Goal: Task Accomplishment & Management: Manage account settings

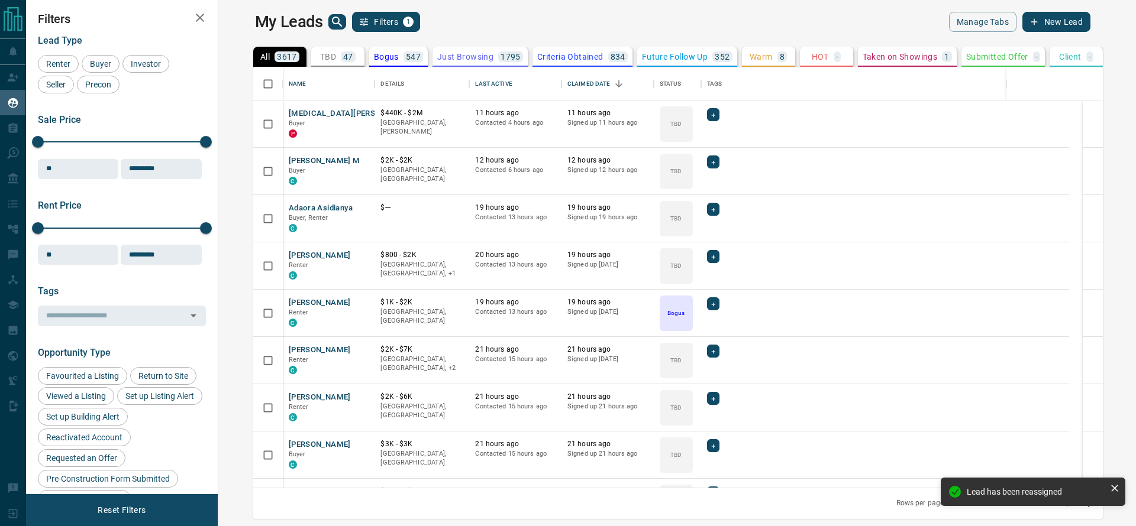
scroll to position [407, 899]
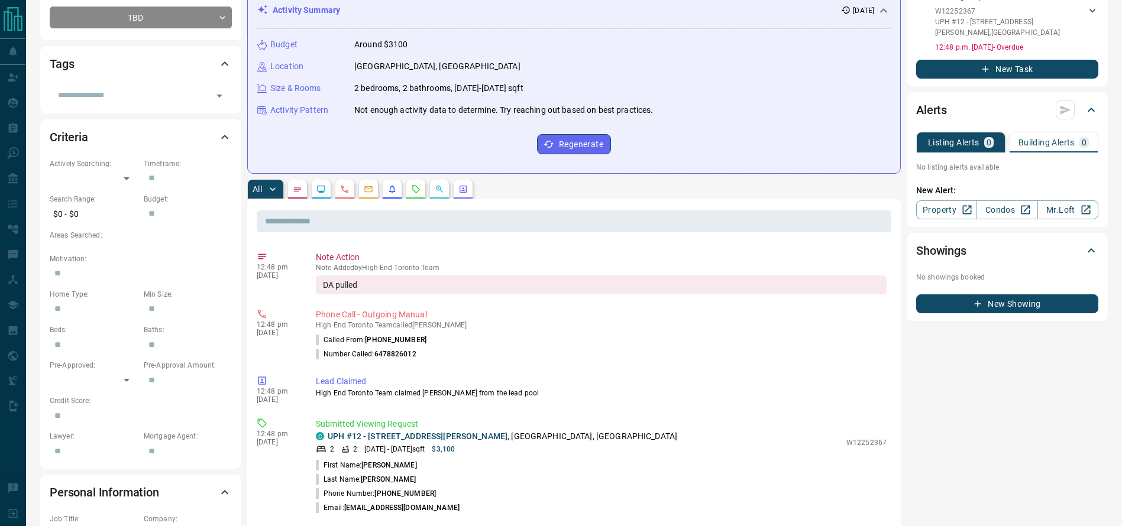
scroll to position [225, 0]
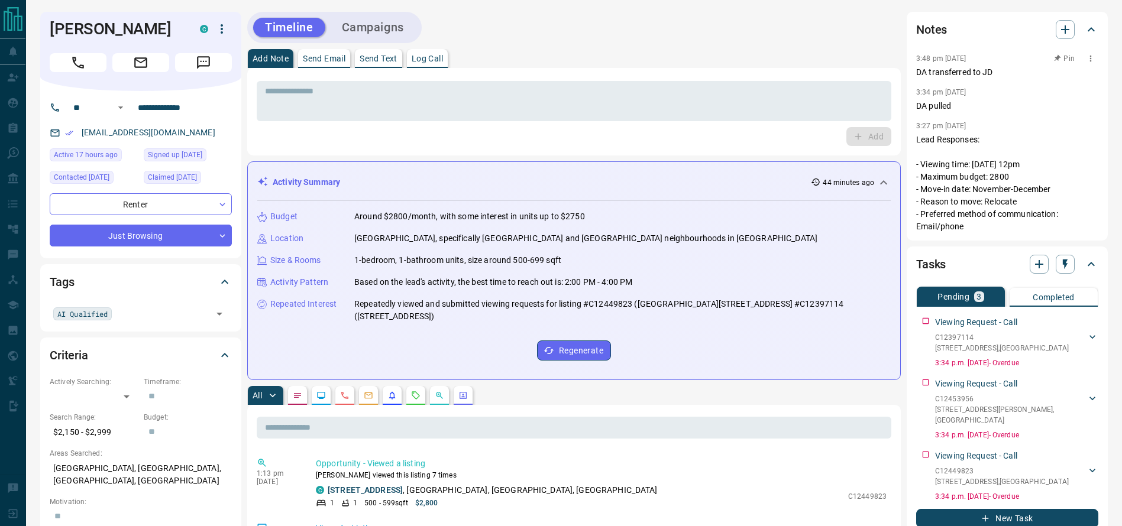
click at [920, 73] on p "DA transferred to JD" at bounding box center [1007, 72] width 182 height 12
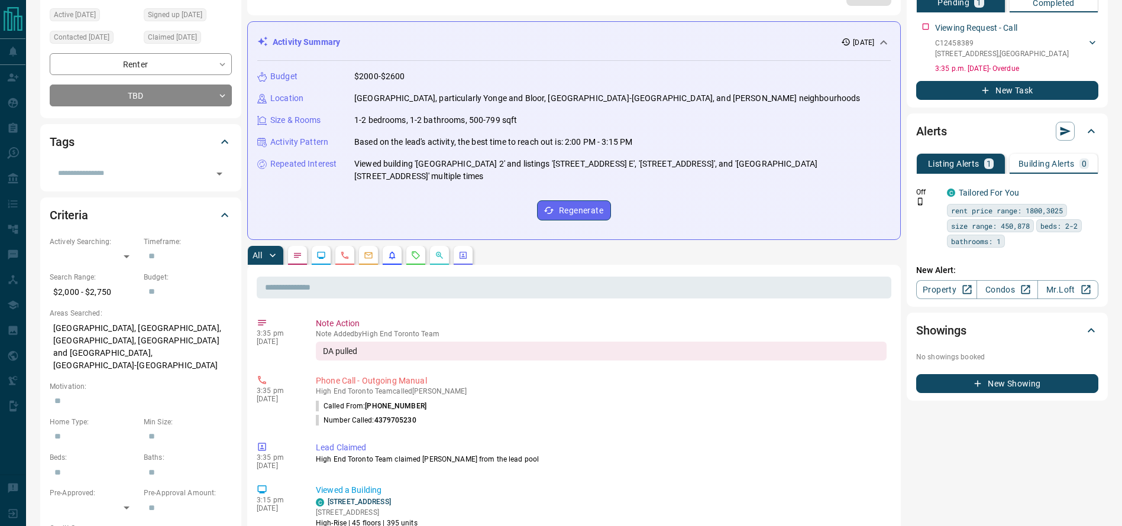
scroll to position [151, 0]
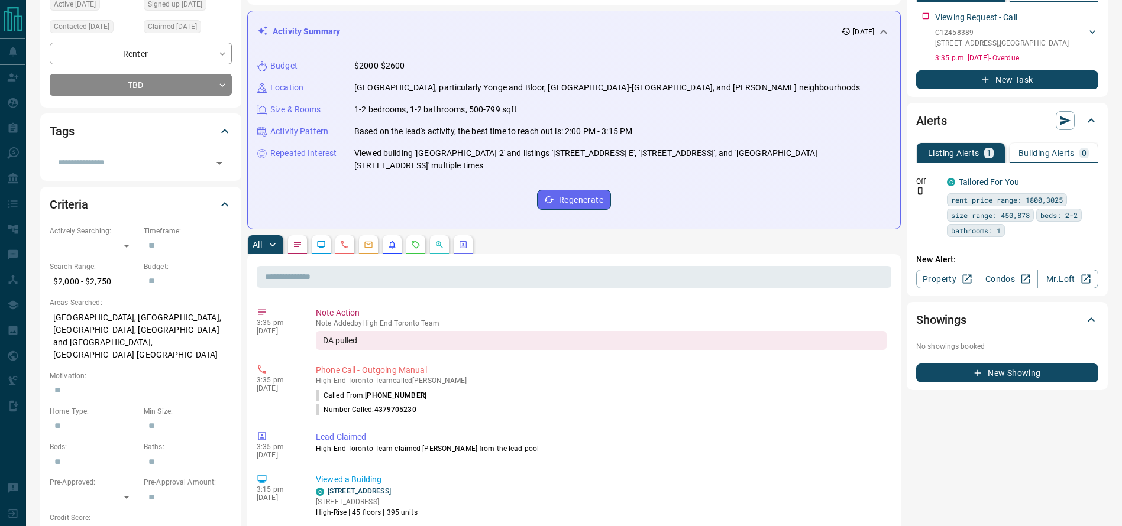
click at [415, 240] on button "button" at bounding box center [415, 244] width 19 height 19
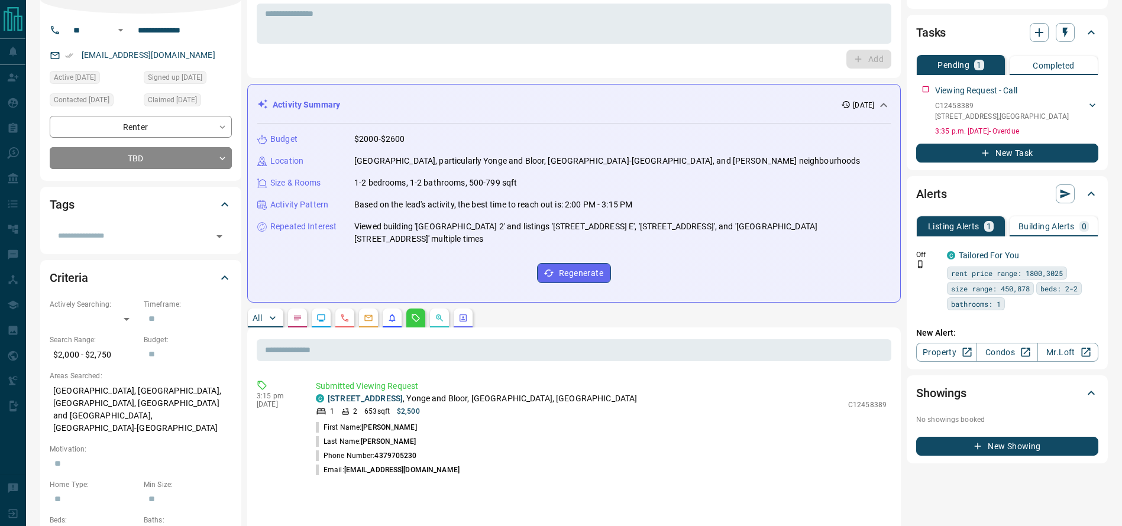
scroll to position [78, 0]
click at [502, 392] on p "1610 - 575 Bloor Street E , Yonge and Bloor, Downtown, Toronto" at bounding box center [482, 398] width 309 height 12
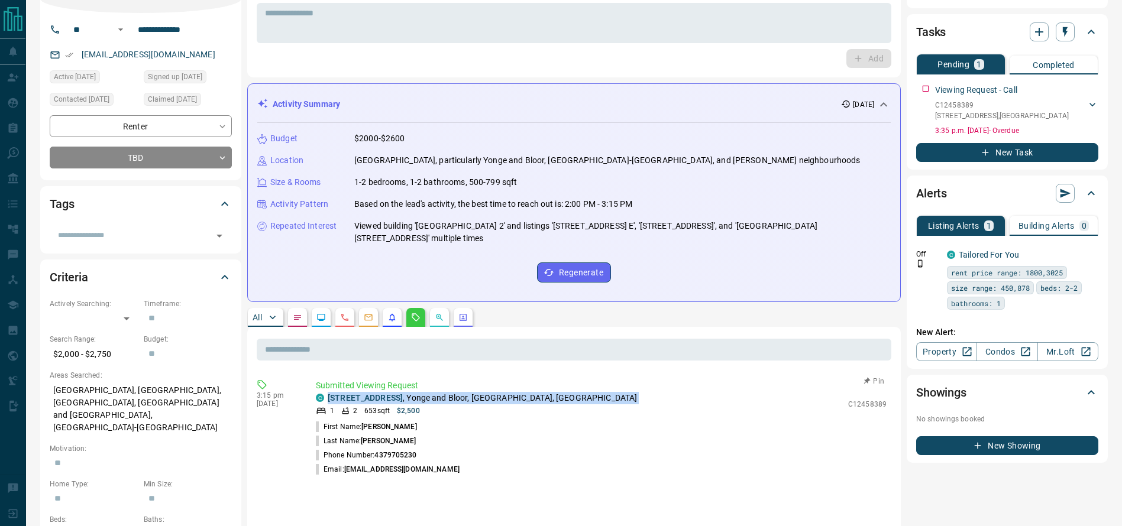
click at [502, 392] on p "1610 - 575 Bloor Street E , Yonge and Bloor, Downtown, Toronto" at bounding box center [482, 398] width 309 height 12
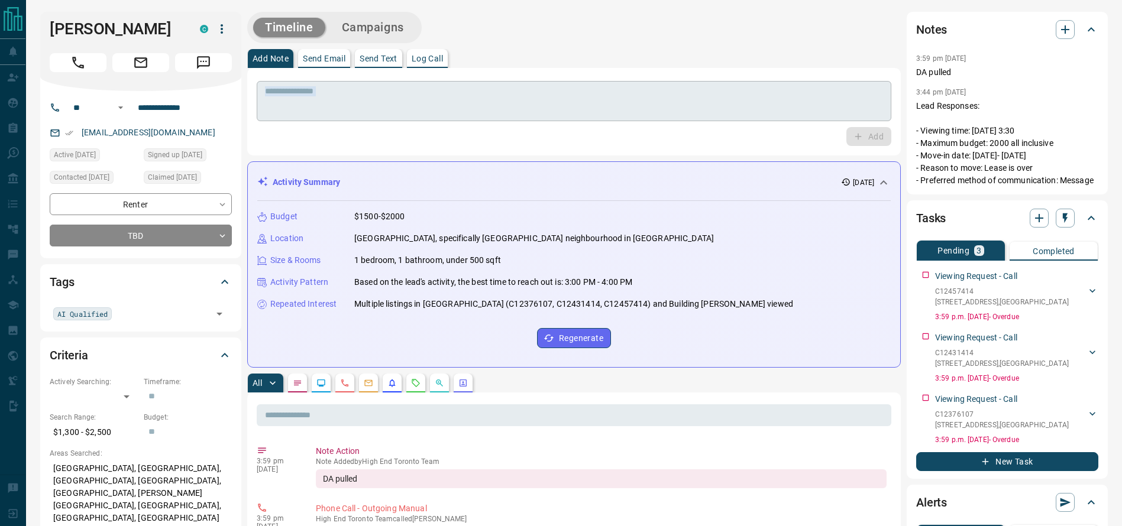
click at [538, 119] on div "* ​ Add" at bounding box center [574, 111] width 635 height 69
click at [538, 108] on textarea at bounding box center [574, 101] width 618 height 30
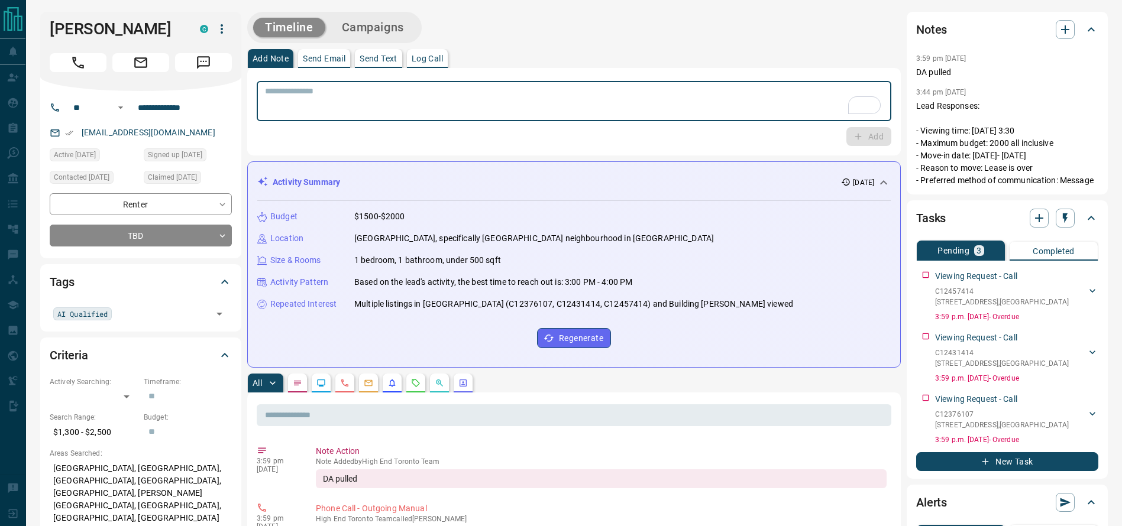
click at [538, 108] on textarea "To enrich screen reader interactions, please activate Accessibility in Grammarl…" at bounding box center [574, 101] width 618 height 30
type textarea "**********"
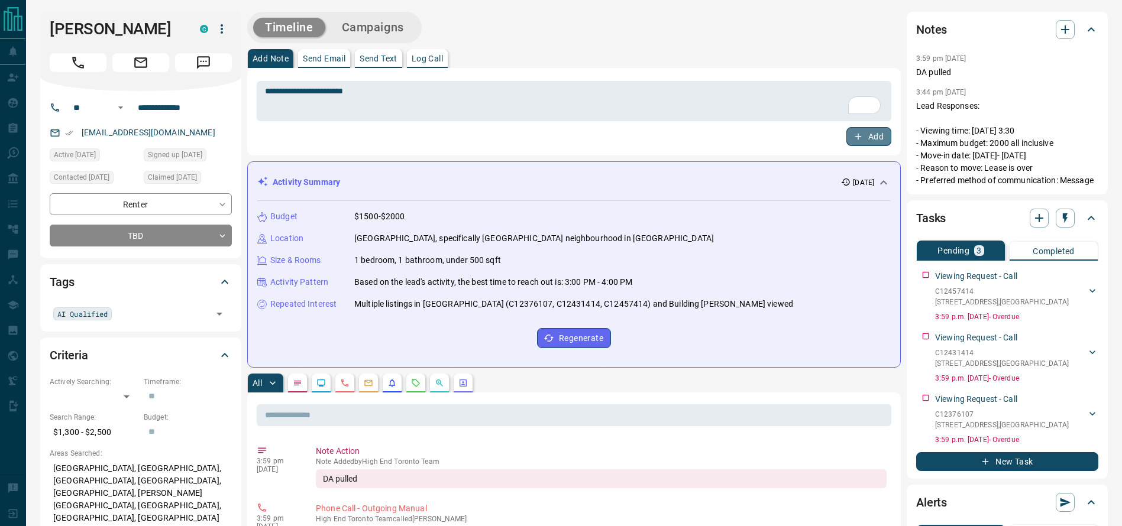
click at [868, 131] on button "Add" at bounding box center [868, 136] width 45 height 19
click at [72, 35] on h1 "Shashwat Sood" at bounding box center [116, 29] width 133 height 19
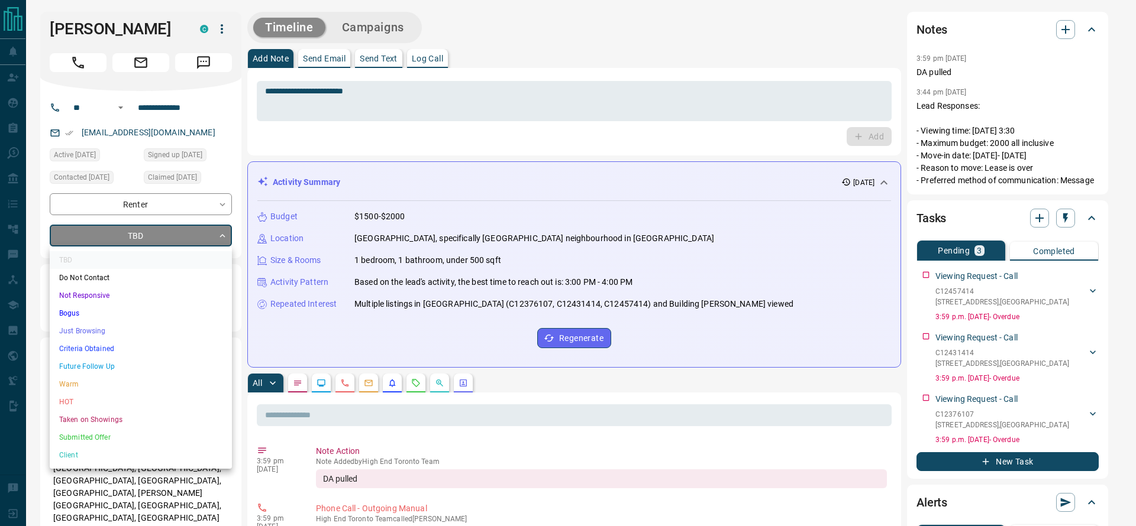
click at [133, 324] on ul "TBD Do Not Contact Not Responsive Bogus Just Browsing Criteria Obtained Future …" at bounding box center [141, 358] width 182 height 222
click at [133, 325] on li "Just Browsing" at bounding box center [141, 331] width 182 height 18
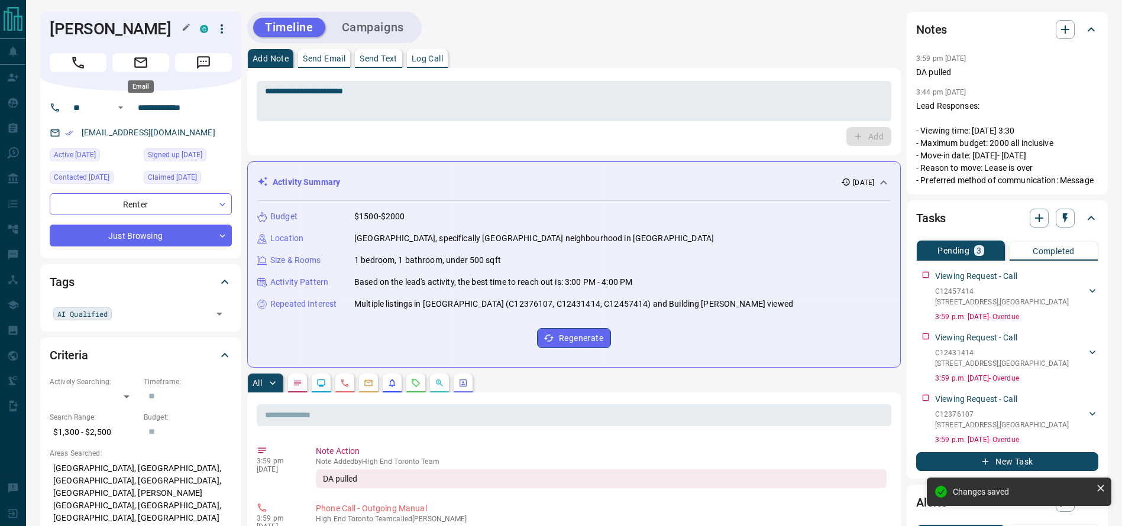
type input "*"
click at [122, 24] on h1 "Shashwat Sood" at bounding box center [116, 29] width 133 height 19
copy div "Shashwat Sood C"
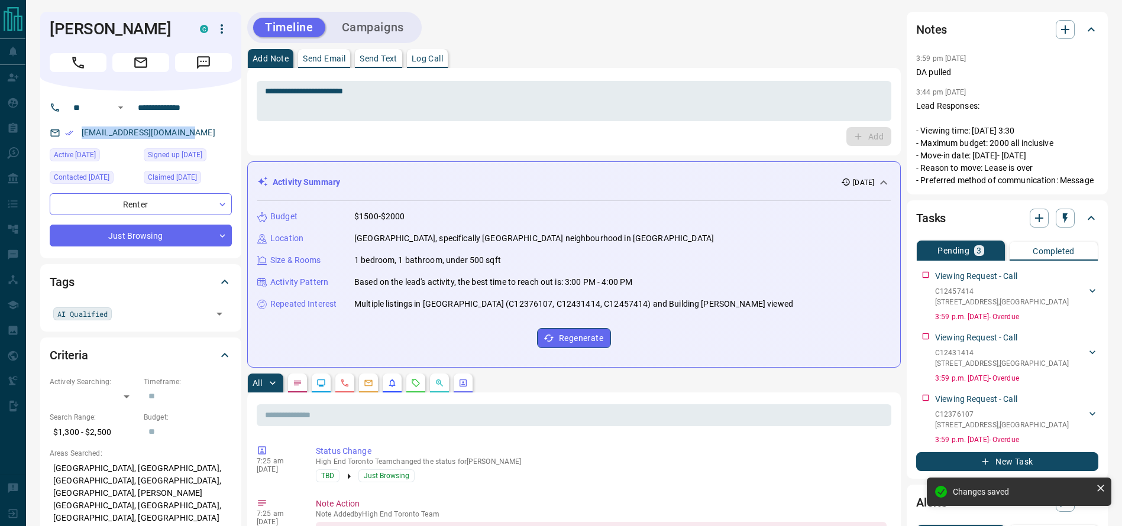
drag, startPoint x: 222, startPoint y: 141, endPoint x: 44, endPoint y: 133, distance: 178.3
click at [44, 133] on div "**********" at bounding box center [140, 174] width 201 height 167
copy link "shashwat29sood@gmail.com"
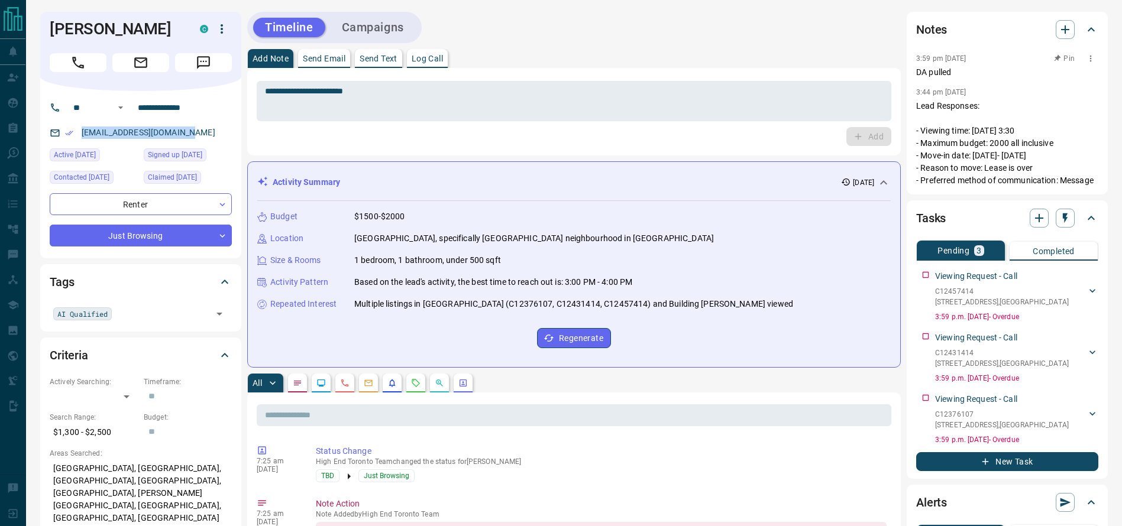
click at [928, 76] on p "DA pulled" at bounding box center [1007, 72] width 182 height 12
copy p "DA pulled"
click at [755, 53] on div "Add Note Send Email Send Text Log Call" at bounding box center [574, 58] width 654 height 19
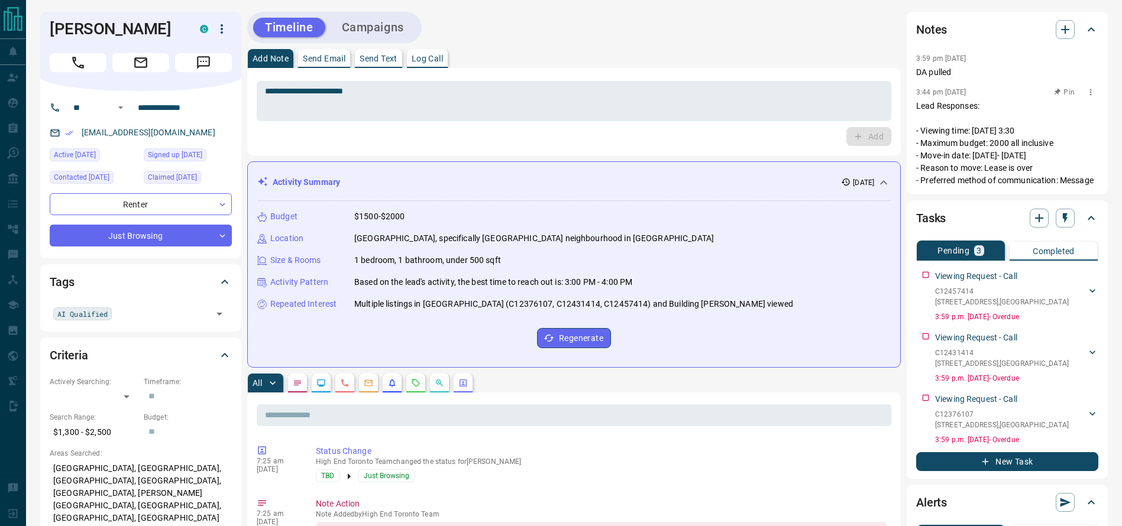
click at [1004, 136] on p "Lead Responses: - Viewing time: Monday 3:30 - Maximum budget: 2000 all inclusiv…" at bounding box center [1007, 143] width 182 height 87
click at [1005, 136] on p "Lead Responses: - Viewing time: Monday 3:30 - Maximum budget: 2000 all inclusiv…" at bounding box center [1007, 143] width 182 height 87
click at [655, 74] on div "**********" at bounding box center [574, 112] width 654 height 88
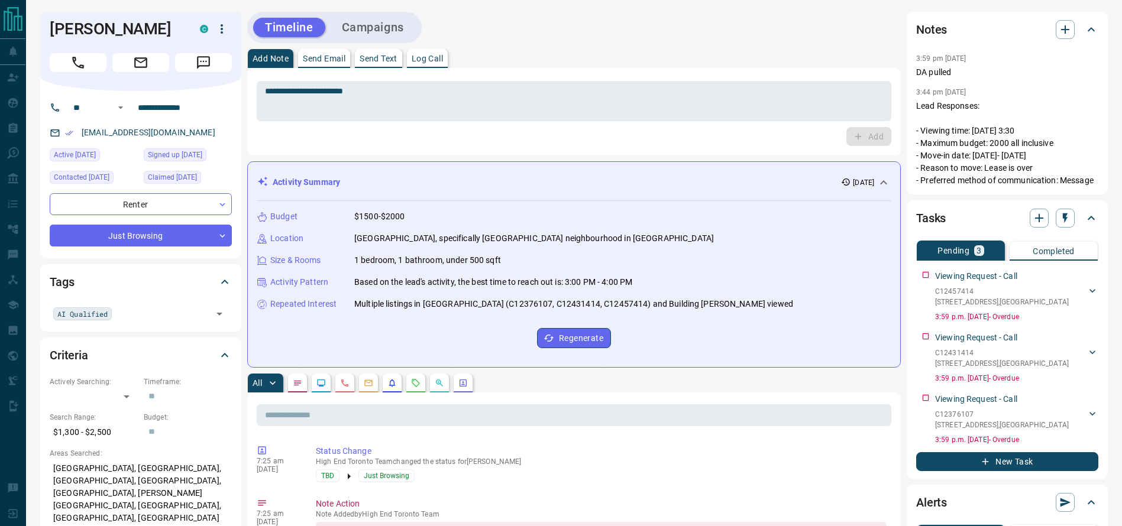
drag, startPoint x: 235, startPoint y: 134, endPoint x: 209, endPoint y: 138, distance: 26.4
click at [217, 138] on div "**********" at bounding box center [140, 174] width 201 height 167
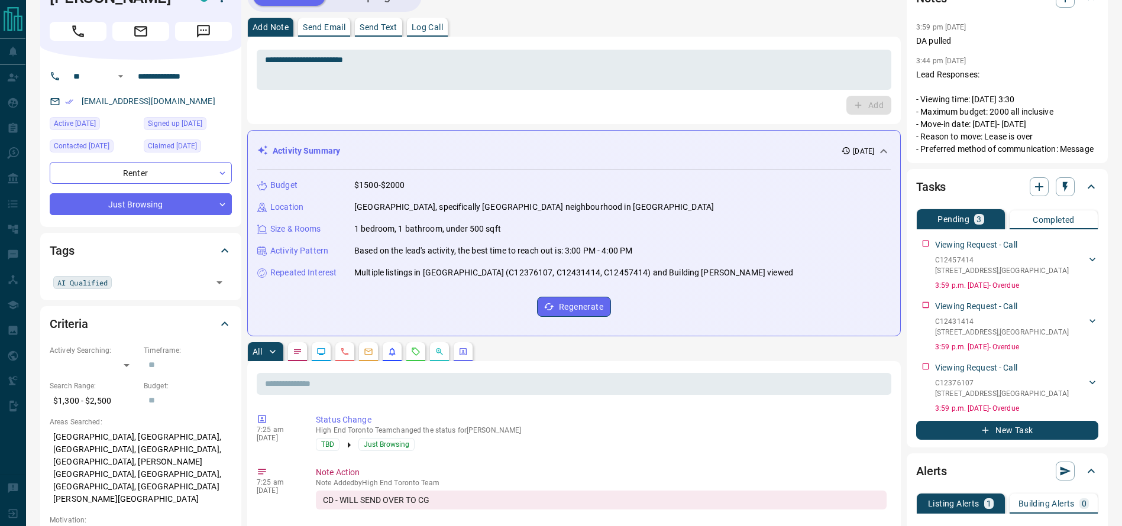
scroll to position [32, 0]
click at [409, 347] on button "button" at bounding box center [415, 351] width 19 height 19
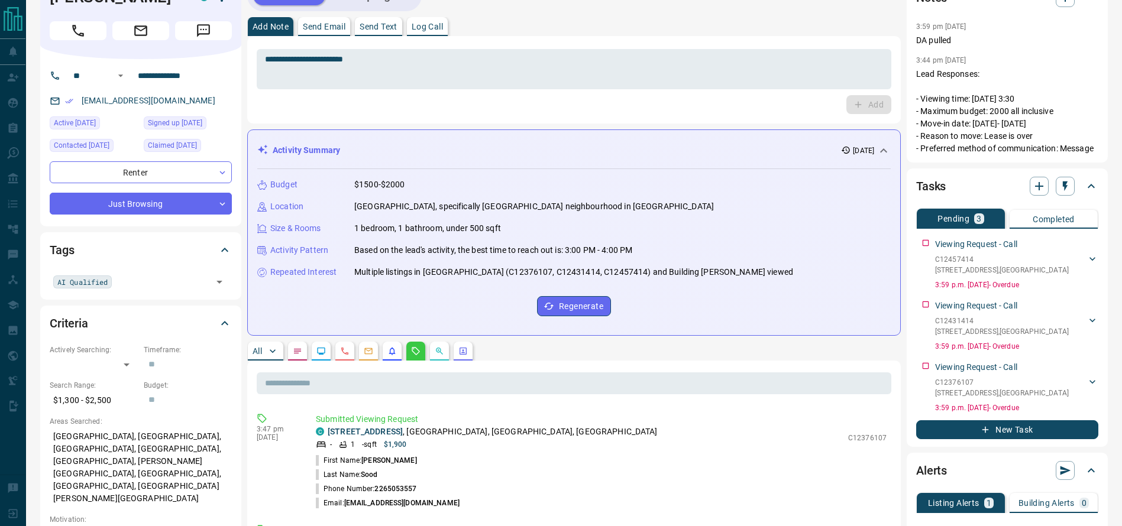
click at [513, 435] on p "203 - 9 Tecumseth Street , King West, Downtown, Toronto" at bounding box center [493, 432] width 330 height 12
copy div "203 - 9 Tecumseth Street , King West, Downtown, Toronto"
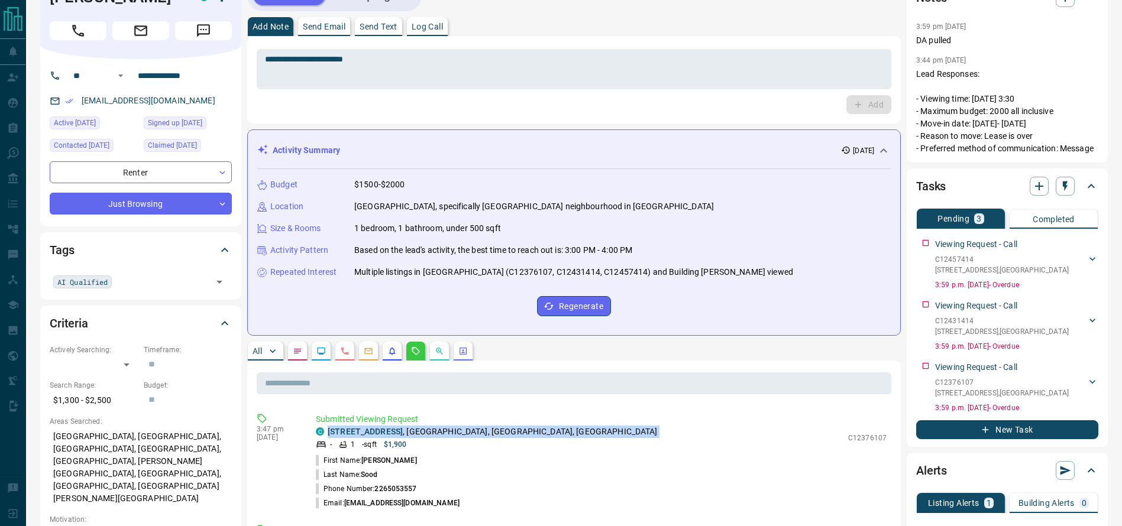
scroll to position [0, 0]
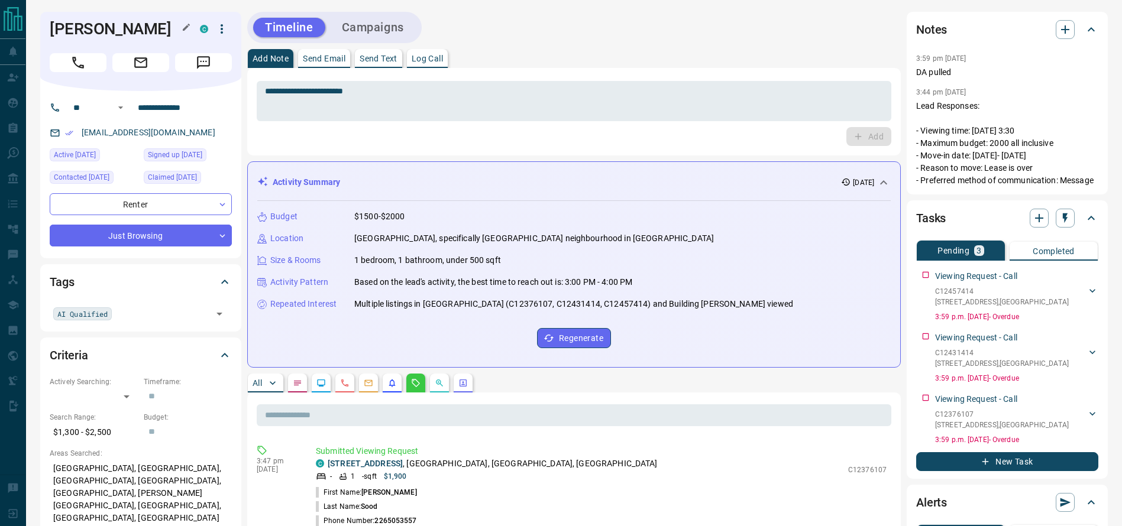
click at [61, 35] on h1 "Shashwat Sood" at bounding box center [116, 29] width 133 height 19
copy h1 "Shashwat"
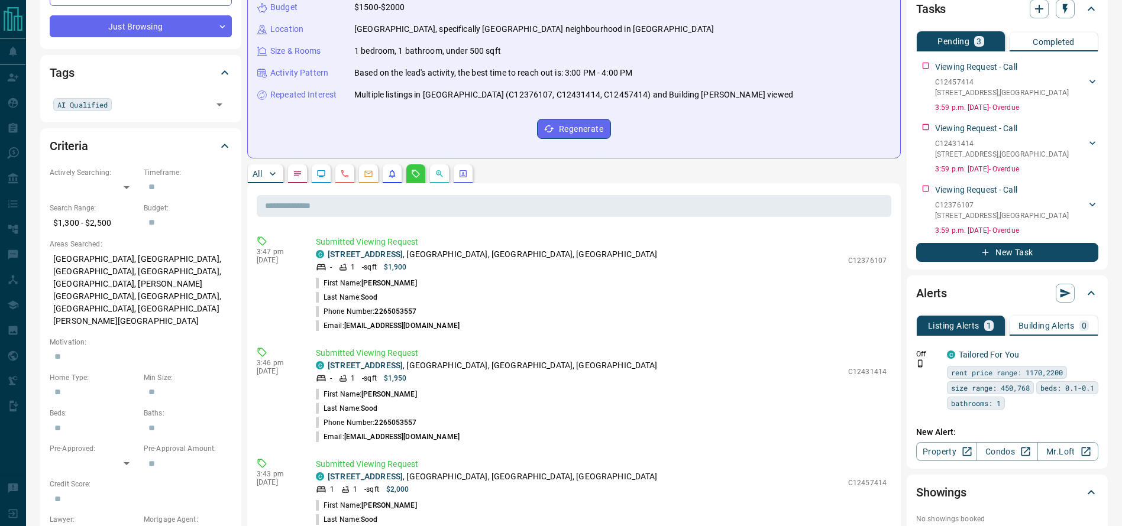
scroll to position [250, 0]
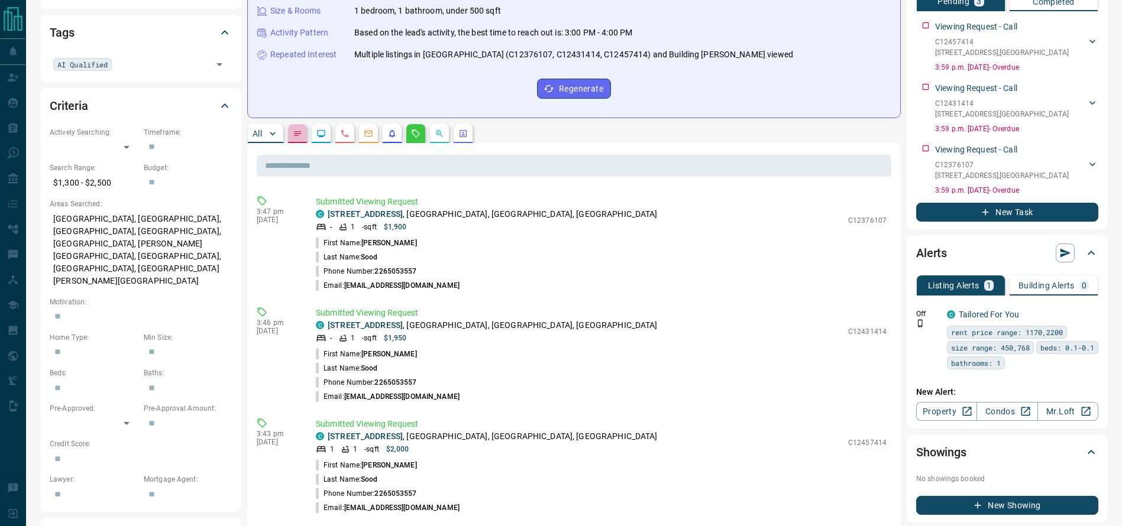
click at [289, 138] on button "button" at bounding box center [297, 133] width 19 height 19
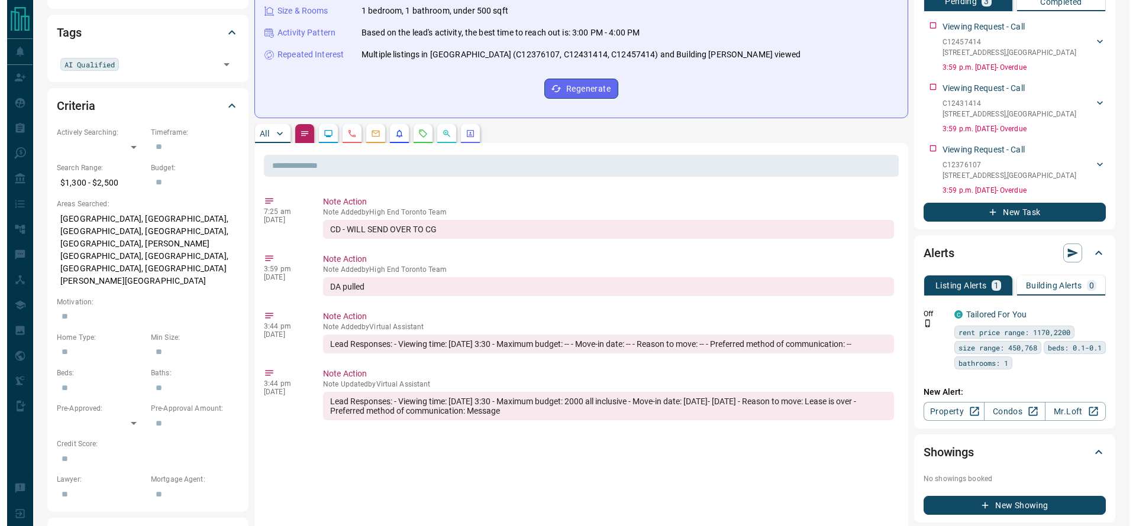
scroll to position [0, 0]
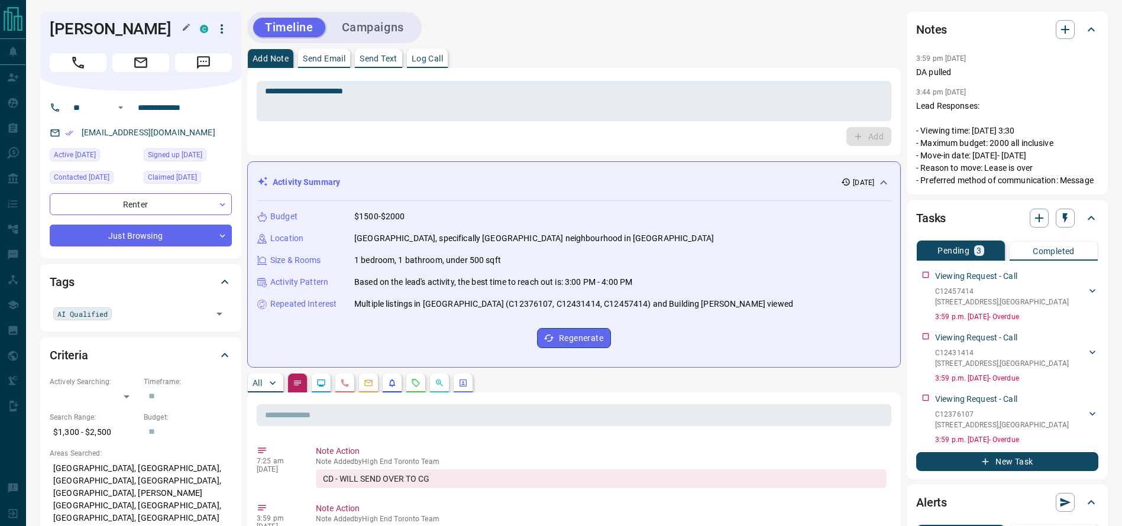
click at [137, 25] on h1 "Shashwat Sood" at bounding box center [116, 29] width 133 height 19
copy div "Shashwat Sood C"
click at [214, 109] on input "**********" at bounding box center [179, 107] width 92 height 19
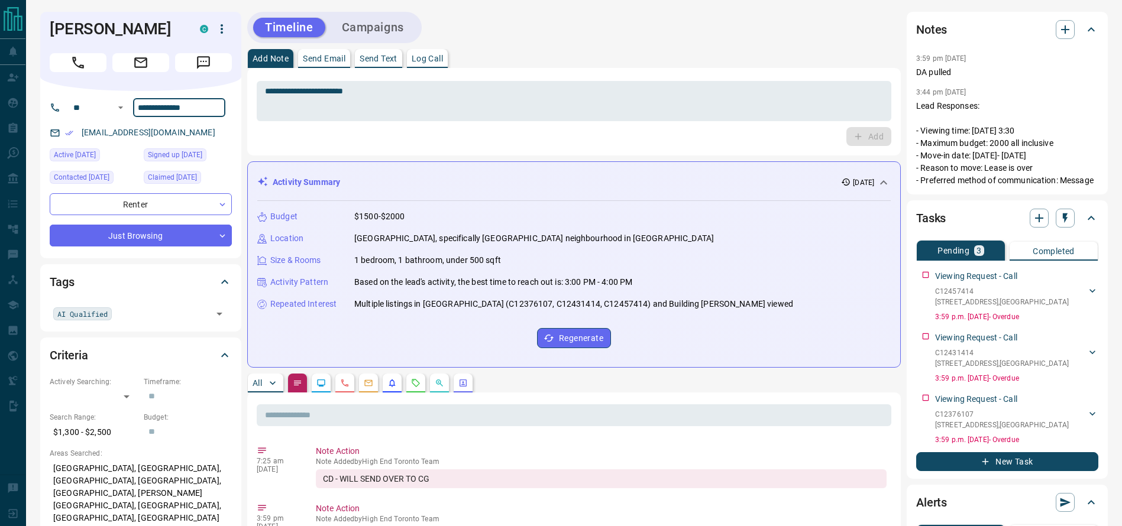
click at [214, 109] on input "**********" at bounding box center [179, 107] width 92 height 19
click at [223, 32] on icon "button" at bounding box center [222, 29] width 14 height 14
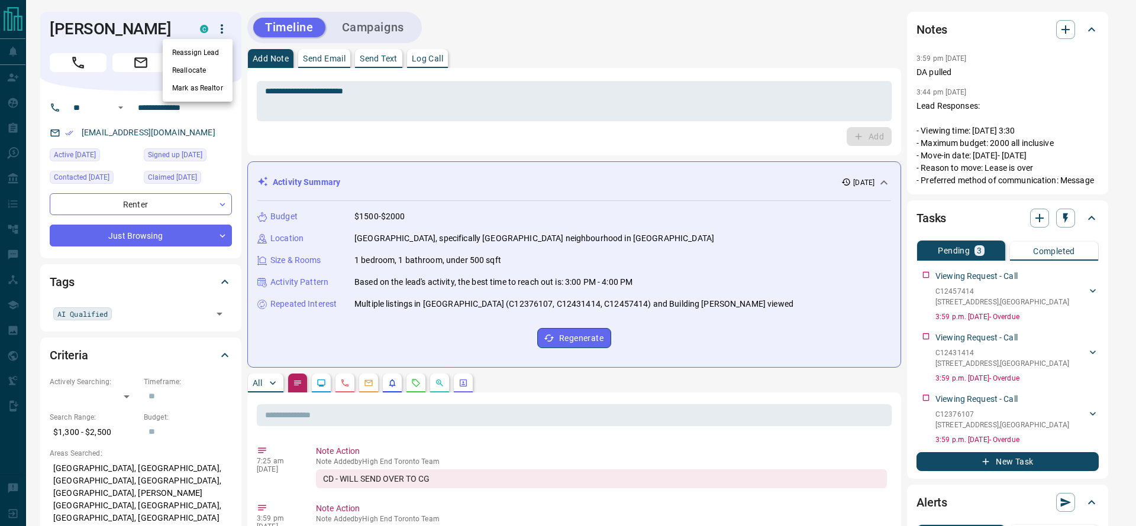
click at [215, 49] on li "Reassign Lead" at bounding box center [198, 53] width 70 height 18
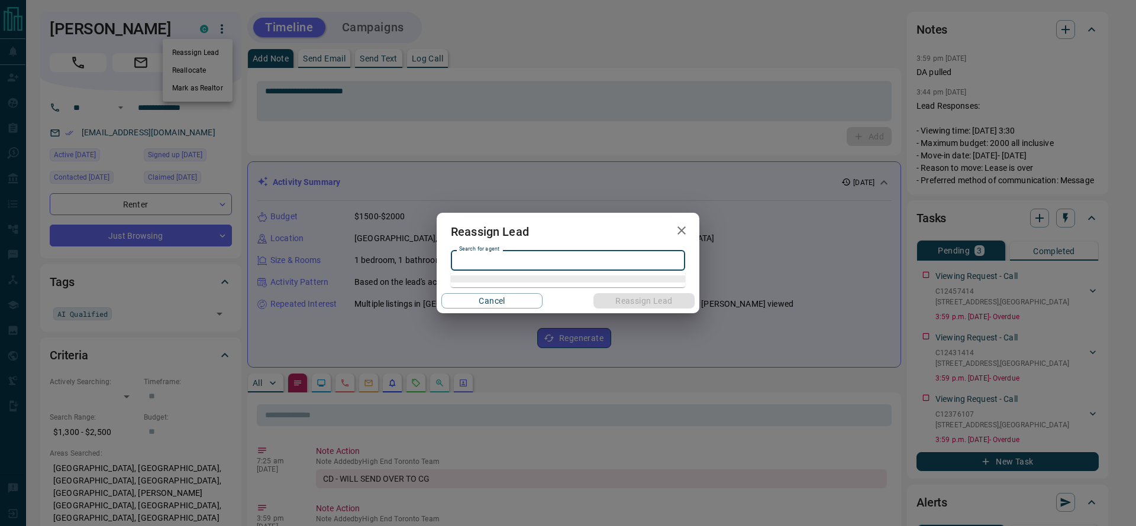
click at [519, 268] on div "Search for agent" at bounding box center [568, 261] width 234 height 20
click at [519, 281] on li "Christian Garcia" at bounding box center [568, 285] width 234 height 18
type input "**********"
click at [627, 302] on button "Reassign Lead" at bounding box center [643, 300] width 101 height 15
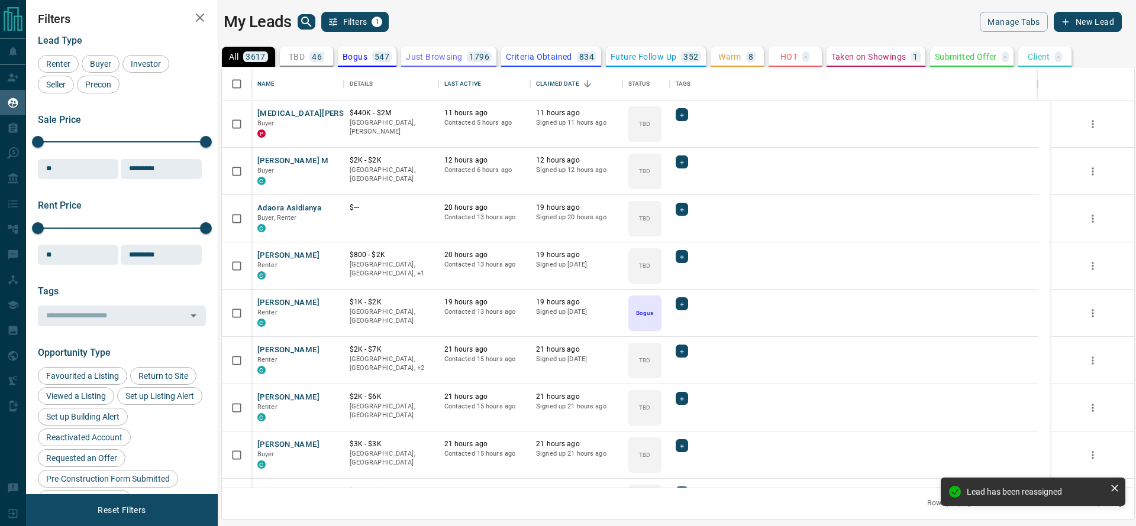
scroll to position [407, 899]
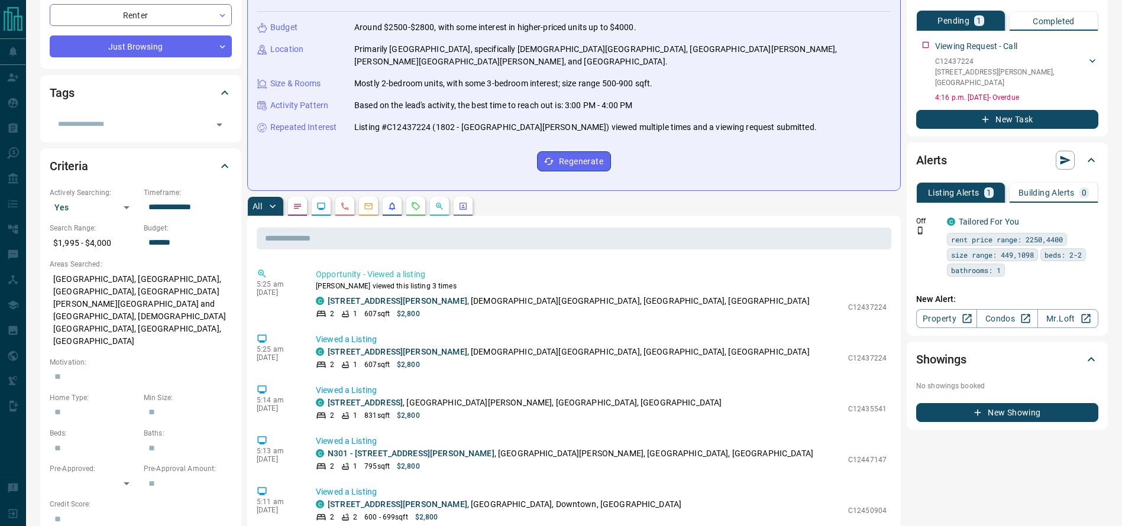
scroll to position [195, 0]
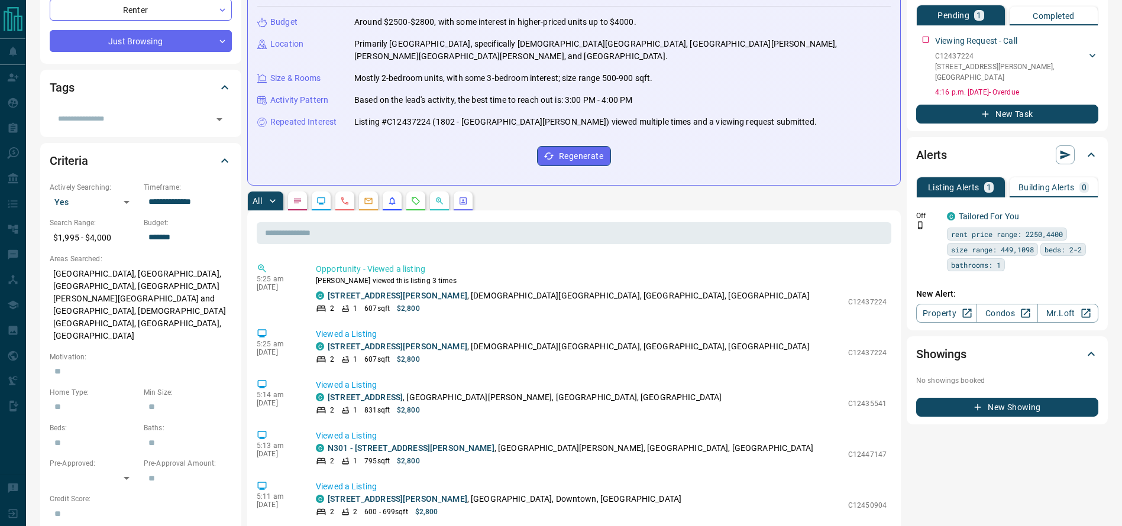
click at [405, 192] on div "All" at bounding box center [574, 201] width 654 height 19
click at [406, 192] on div "All" at bounding box center [574, 201] width 654 height 19
click at [417, 196] on icon "Requests" at bounding box center [415, 200] width 9 height 9
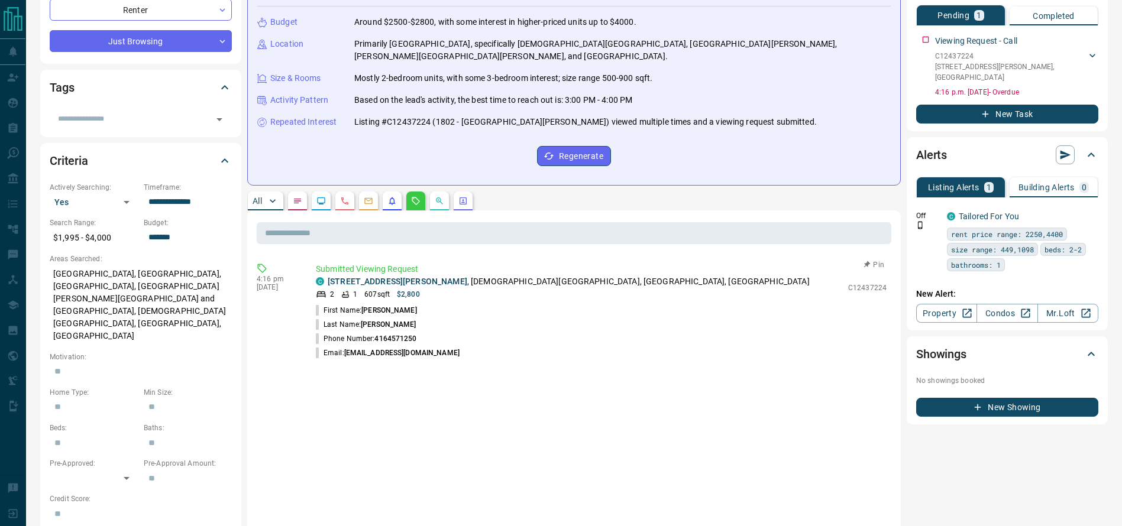
scroll to position [0, 0]
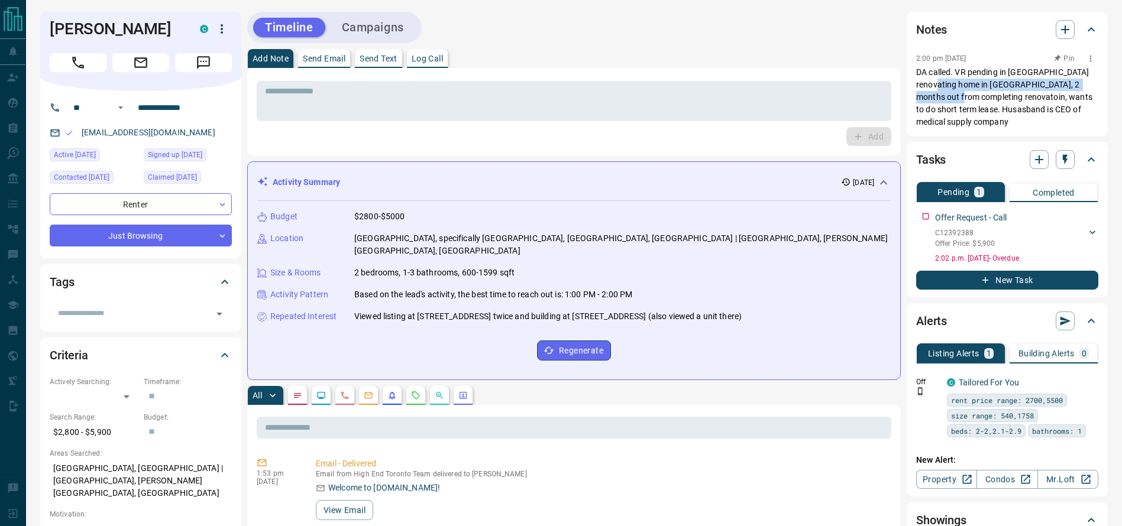
click at [978, 90] on p "DA called. VR pending in [GEOGRAPHIC_DATA] renovating home in [GEOGRAPHIC_DATA]…" at bounding box center [1007, 97] width 182 height 62
click at [975, 73] on p "DA called. VR pending in [GEOGRAPHIC_DATA] renovating home in [GEOGRAPHIC_DATA]…" at bounding box center [1007, 97] width 182 height 62
click at [945, 104] on p "DA called. VR pending in [GEOGRAPHIC_DATA] renovating home in [GEOGRAPHIC_DATA]…" at bounding box center [1007, 97] width 182 height 62
drag, startPoint x: 854, startPoint y: 68, endPoint x: 836, endPoint y: 62, distance: 19.3
click at [836, 62] on div "Add Note Send Email Send Text Log Call * ​ Add" at bounding box center [574, 102] width 654 height 106
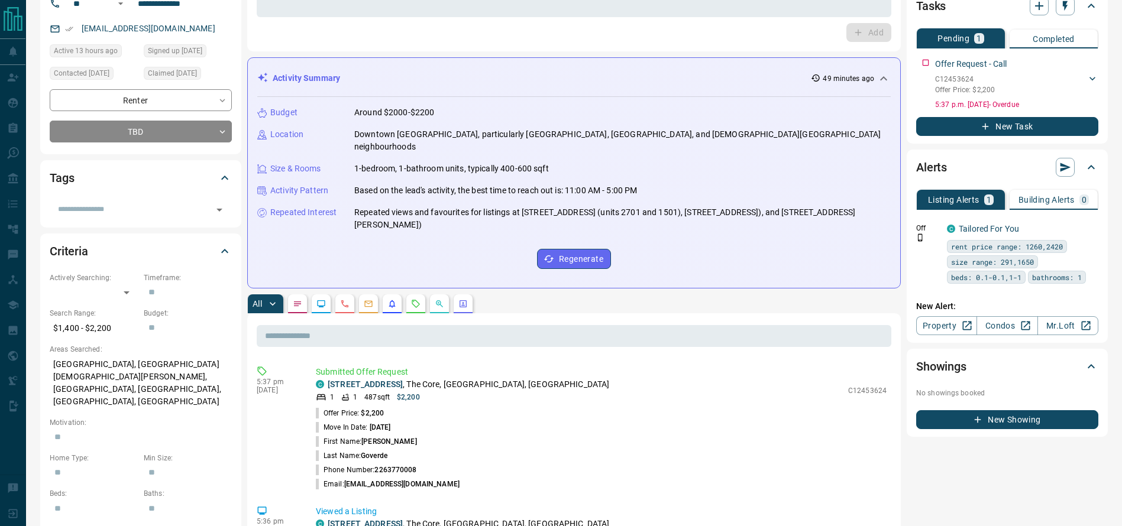
scroll to position [105, 0]
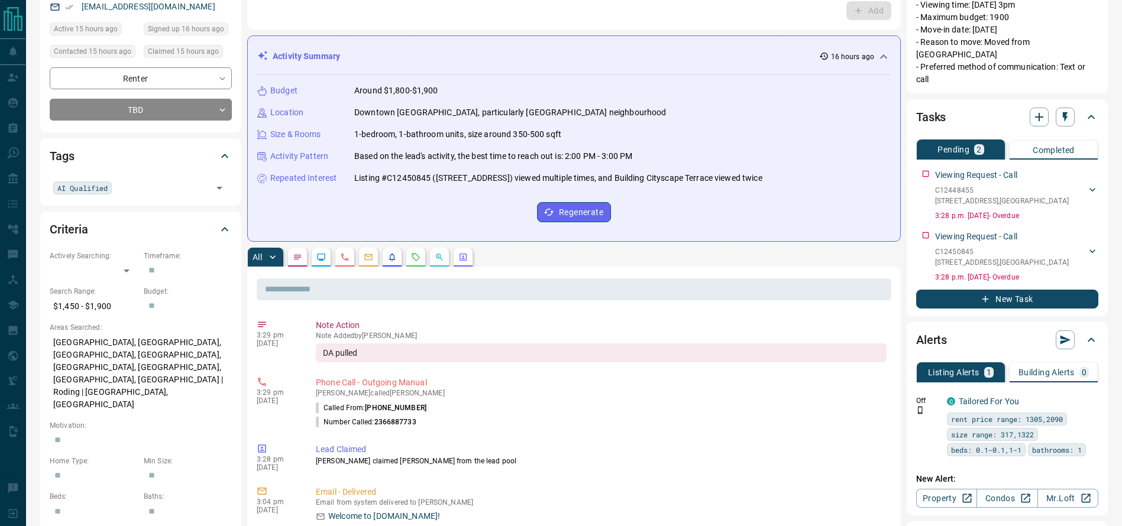
scroll to position [134, 0]
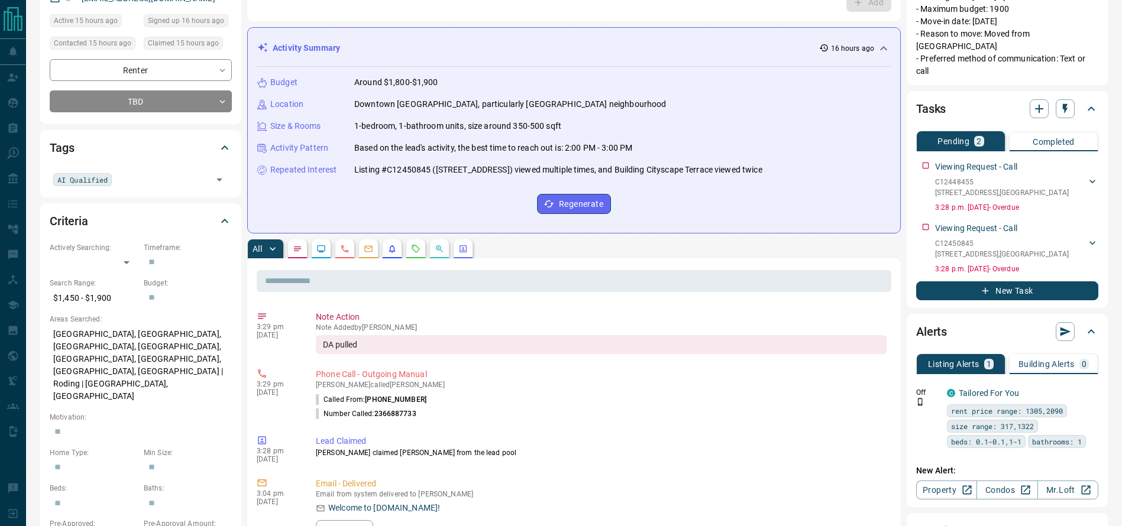
click at [405, 253] on div "All" at bounding box center [574, 249] width 654 height 19
click at [408, 253] on button "button" at bounding box center [415, 249] width 19 height 19
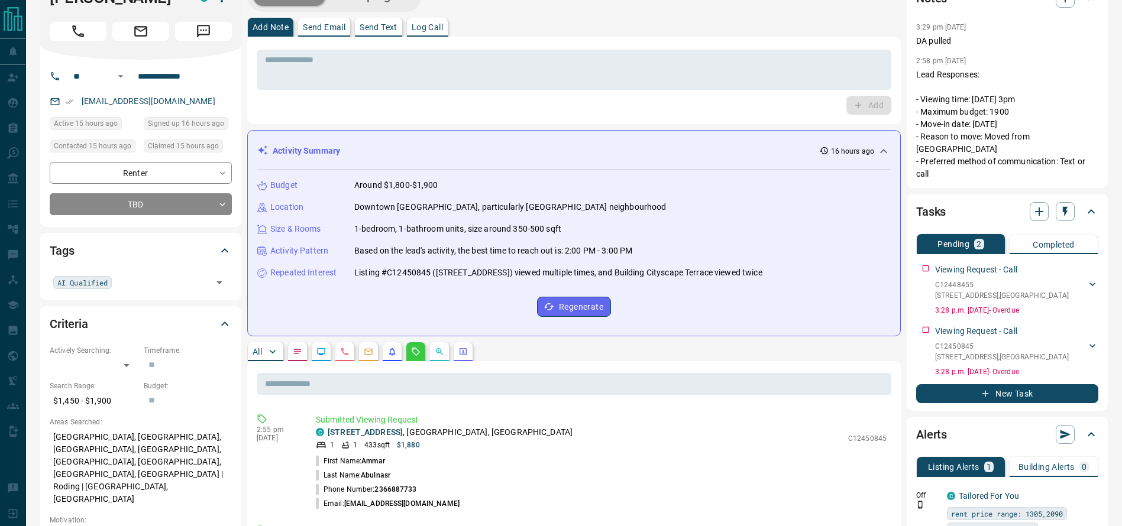
scroll to position [0, 0]
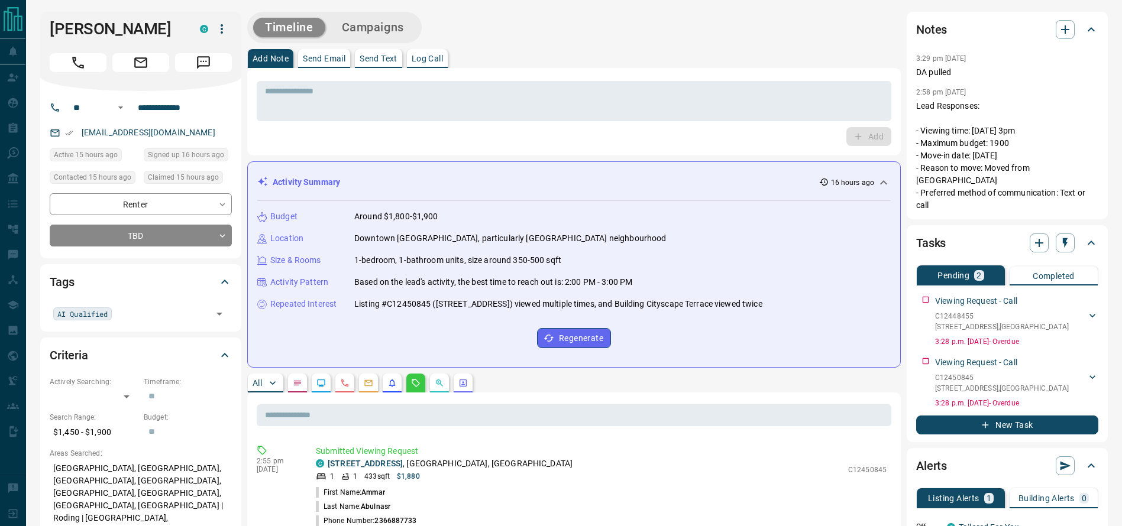
click at [576, 54] on div "Add Note Send Email Send Text Log Call" at bounding box center [574, 58] width 654 height 19
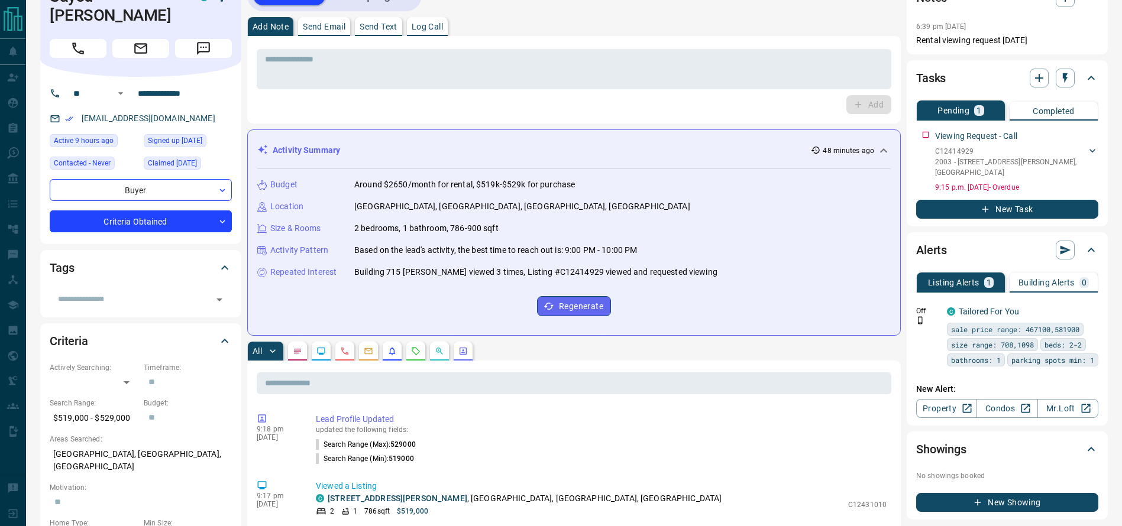
scroll to position [72, 0]
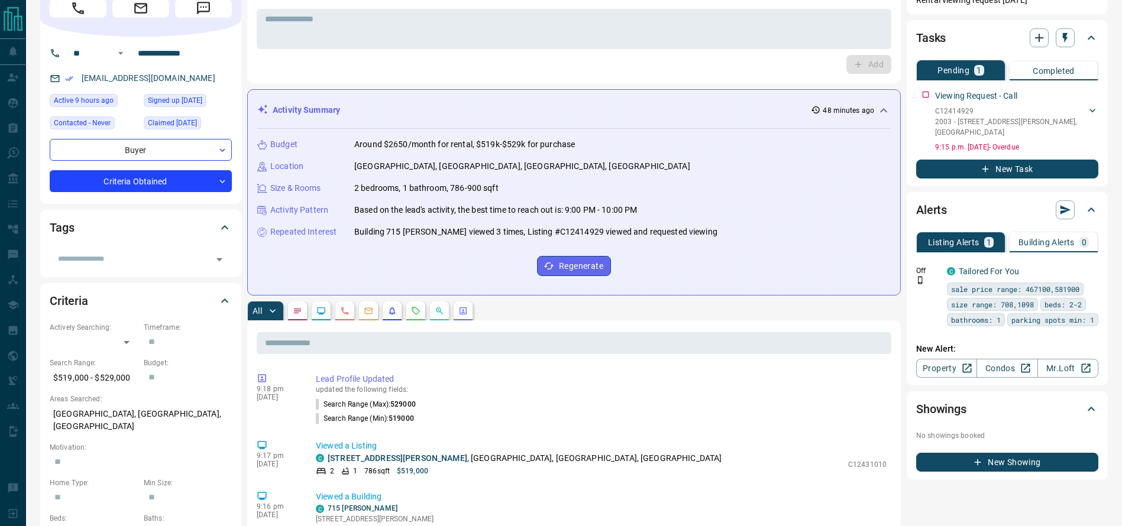
click at [418, 309] on icon "Requests" at bounding box center [415, 310] width 9 height 9
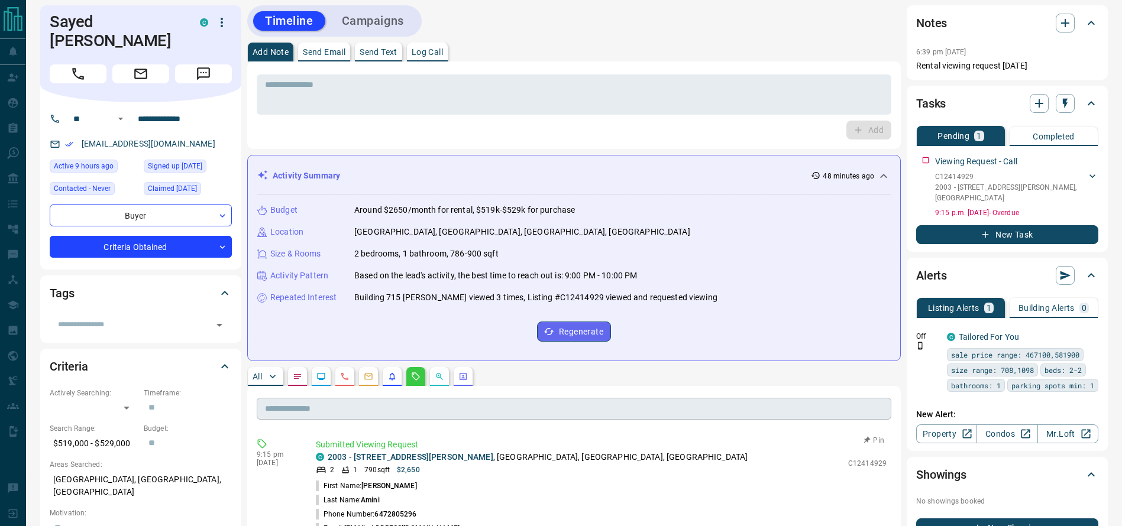
scroll to position [3, 0]
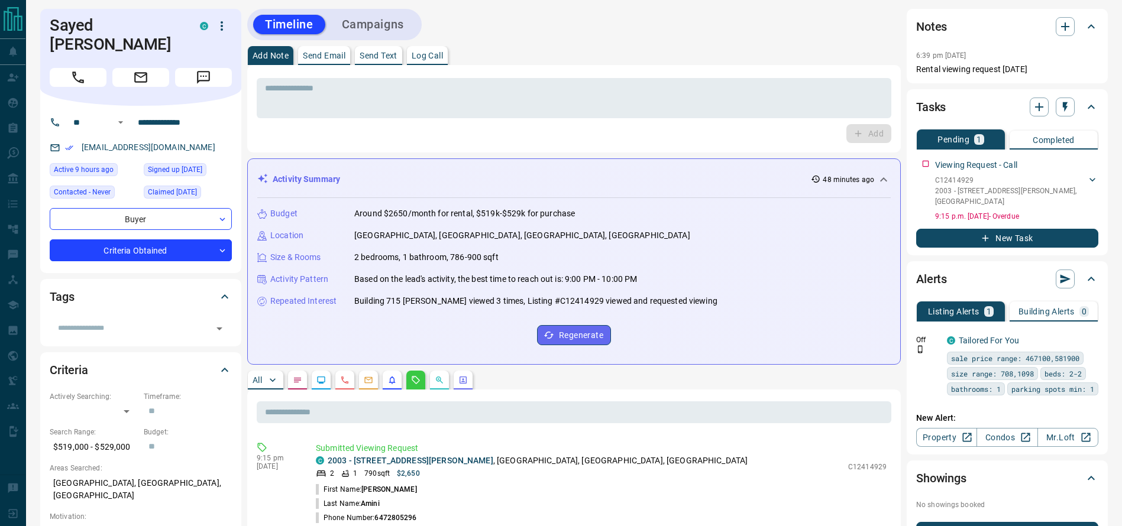
click at [805, 133] on div "Add" at bounding box center [574, 133] width 635 height 19
click at [786, 54] on div "Add Note Send Email Send Text Log Call" at bounding box center [574, 55] width 654 height 19
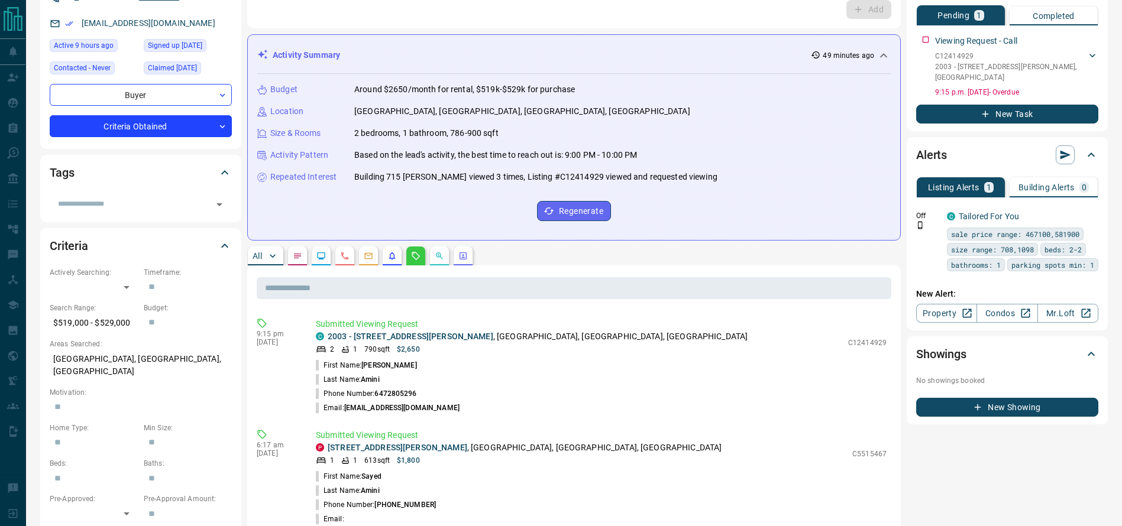
scroll to position [0, 0]
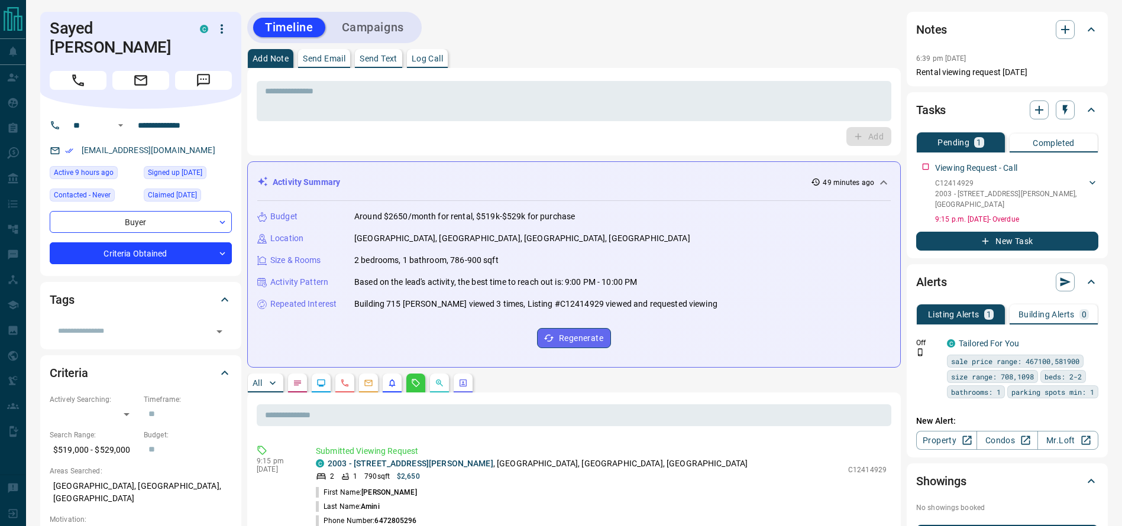
click at [606, 124] on div "* ​ Add" at bounding box center [574, 111] width 635 height 69
click at [606, 107] on textarea at bounding box center [574, 101] width 618 height 30
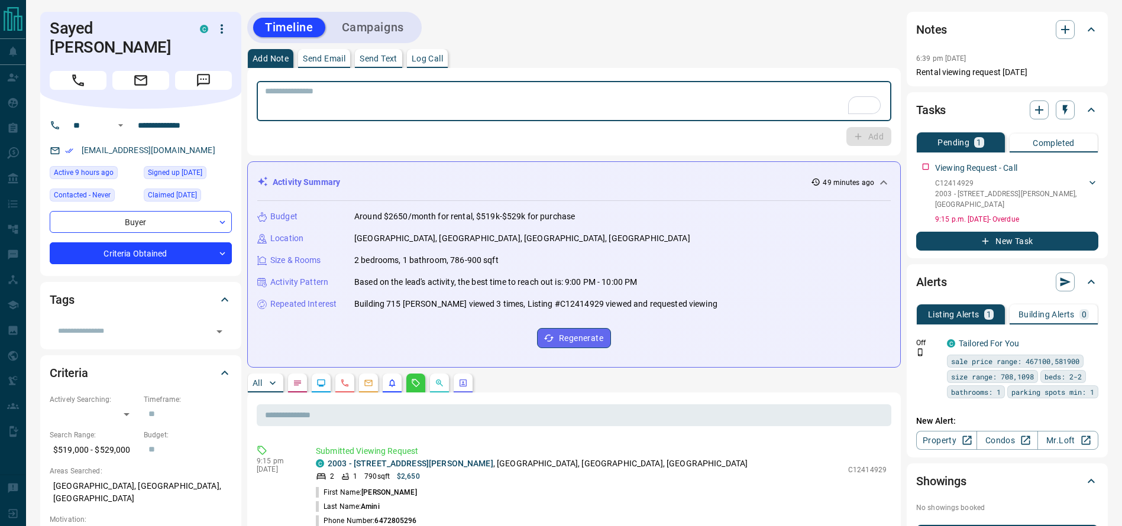
click at [606, 107] on textarea "To enrich screen reader interactions, please activate Accessibility in Grammarl…" at bounding box center [574, 101] width 618 height 30
click at [595, 60] on div "Add Note Send Email Send Text Log Call" at bounding box center [574, 58] width 654 height 19
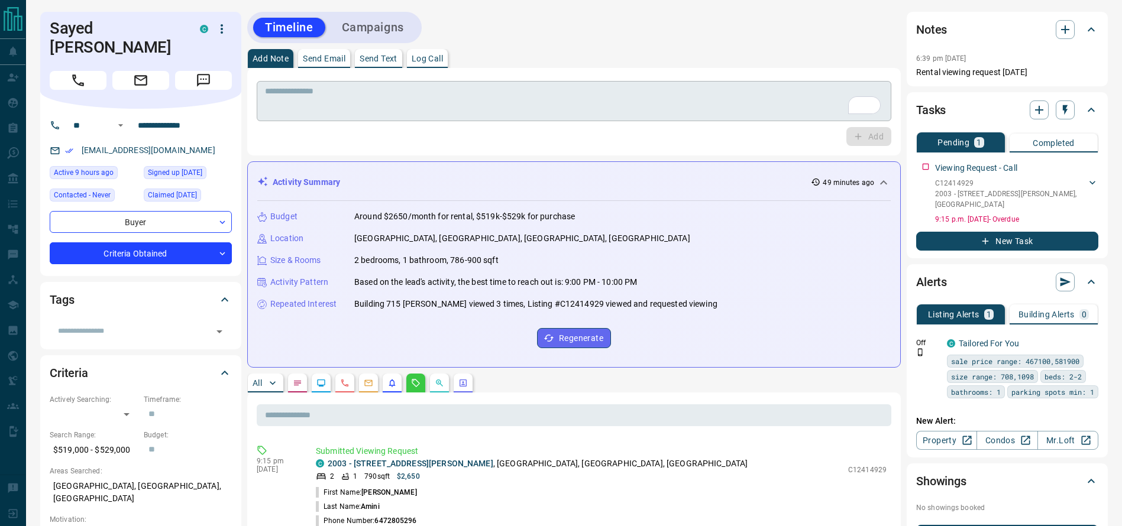
click at [573, 82] on div "* ​" at bounding box center [574, 99] width 635 height 44
click at [472, 20] on div "Timeline Campaigns" at bounding box center [574, 27] width 654 height 31
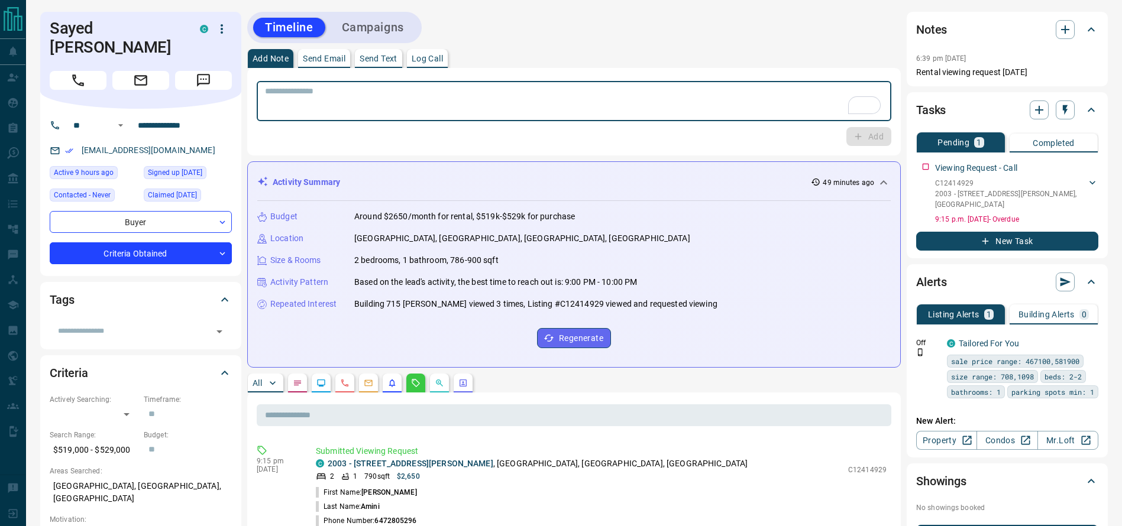
click at [483, 114] on textarea "To enrich screen reader interactions, please activate Accessibility in Grammarl…" at bounding box center [574, 101] width 618 height 30
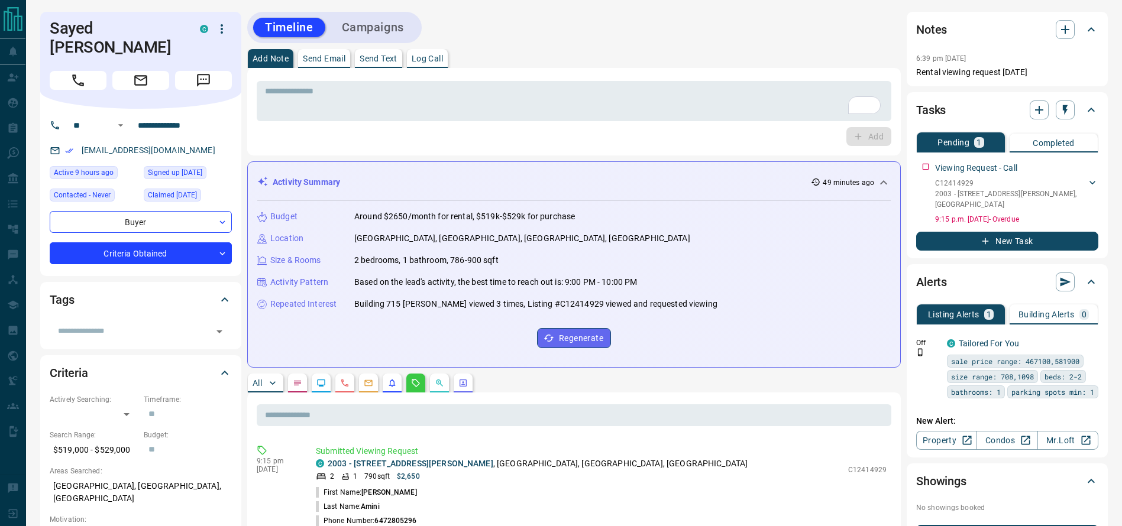
click at [490, 126] on div "* ​ Add" at bounding box center [574, 111] width 635 height 69
click at [490, 102] on textarea "To enrich screen reader interactions, please activate Accessibility in Grammarl…" at bounding box center [574, 101] width 618 height 30
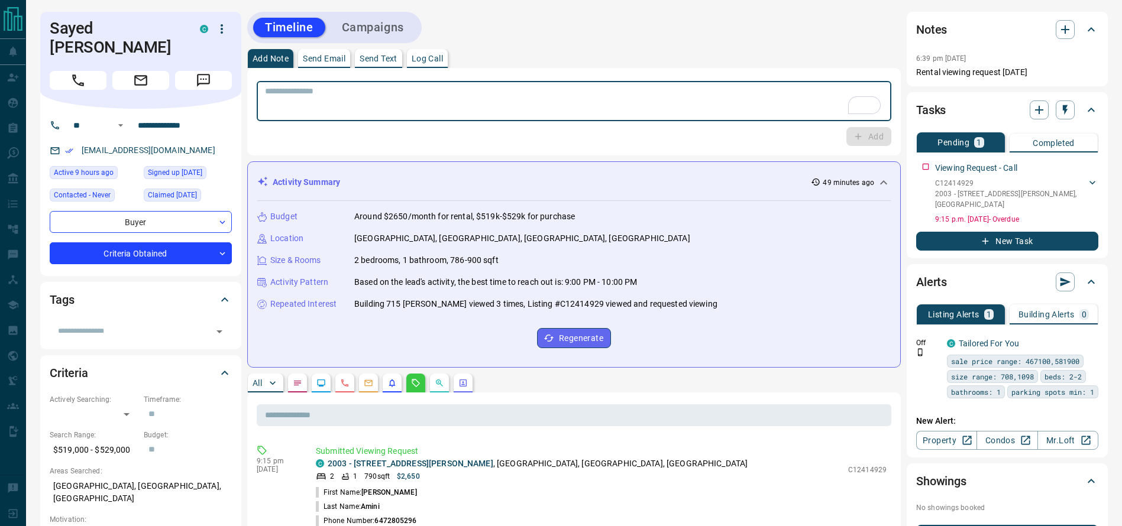
click at [431, 163] on div "Activity Summary 49 minutes ago Budget Around $2650/month for rental, $519k-$52…" at bounding box center [574, 264] width 654 height 206
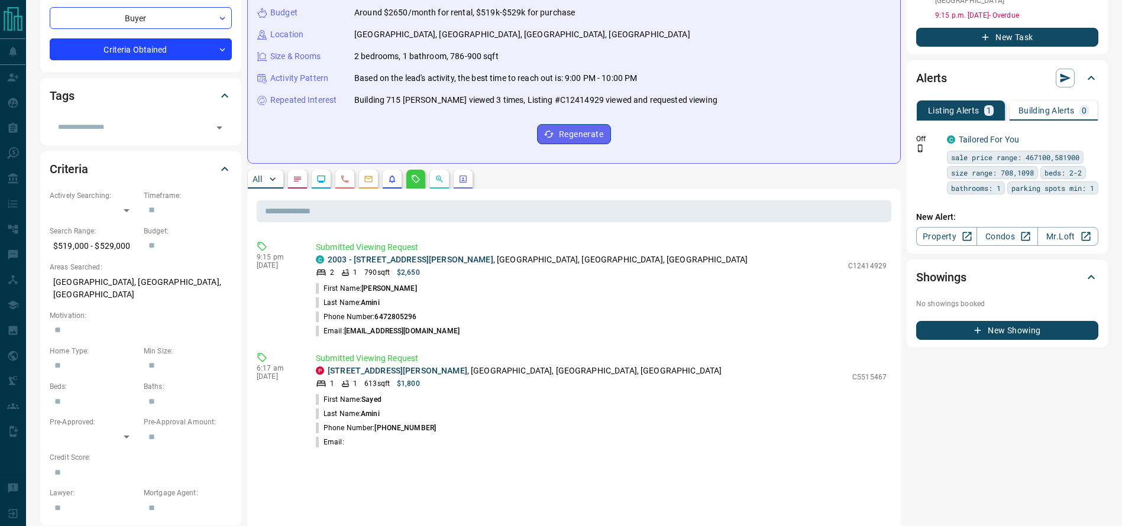
scroll to position [206, 0]
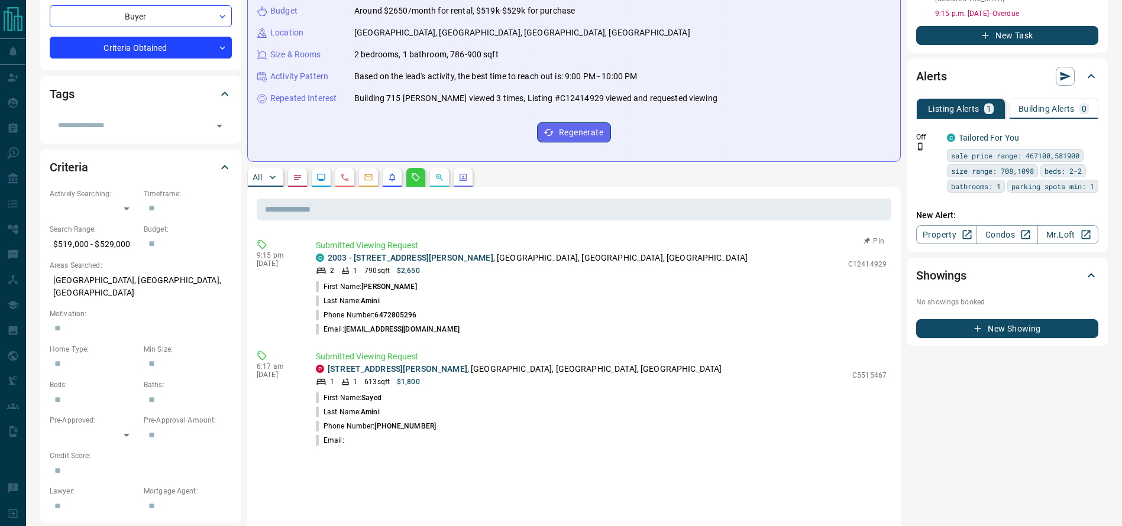
click at [554, 266] on div "2 1 790 sqft $2,650" at bounding box center [579, 271] width 526 height 11
click at [554, 261] on p "2003 - [STREET_ADDRESS][PERSON_NAME]" at bounding box center [538, 258] width 420 height 12
click at [551, 258] on p "2003 - [STREET_ADDRESS][PERSON_NAME]" at bounding box center [538, 258] width 420 height 12
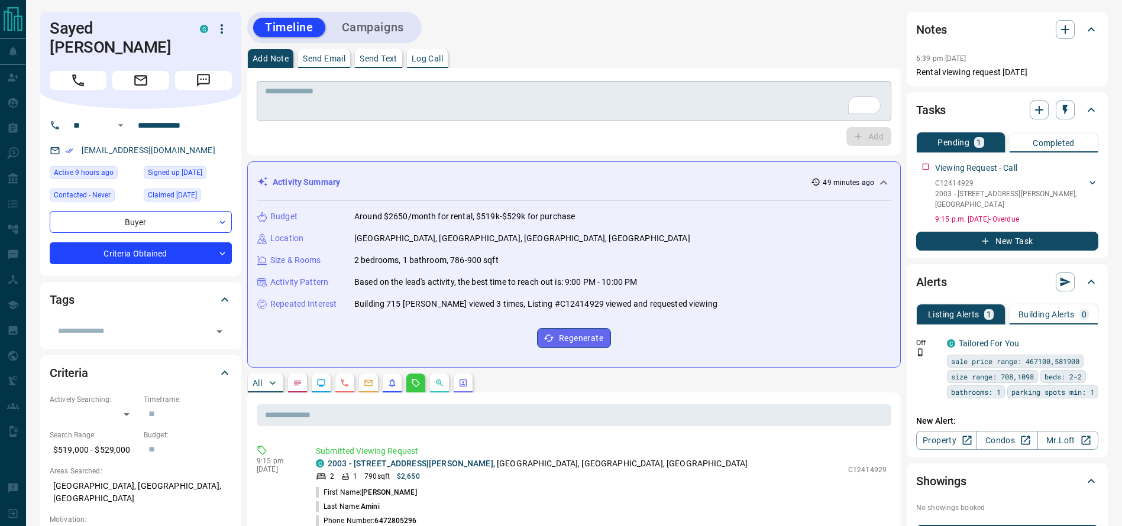
click at [458, 86] on textarea "To enrich screen reader interactions, please activate Accessibility in Grammarl…" at bounding box center [574, 101] width 618 height 30
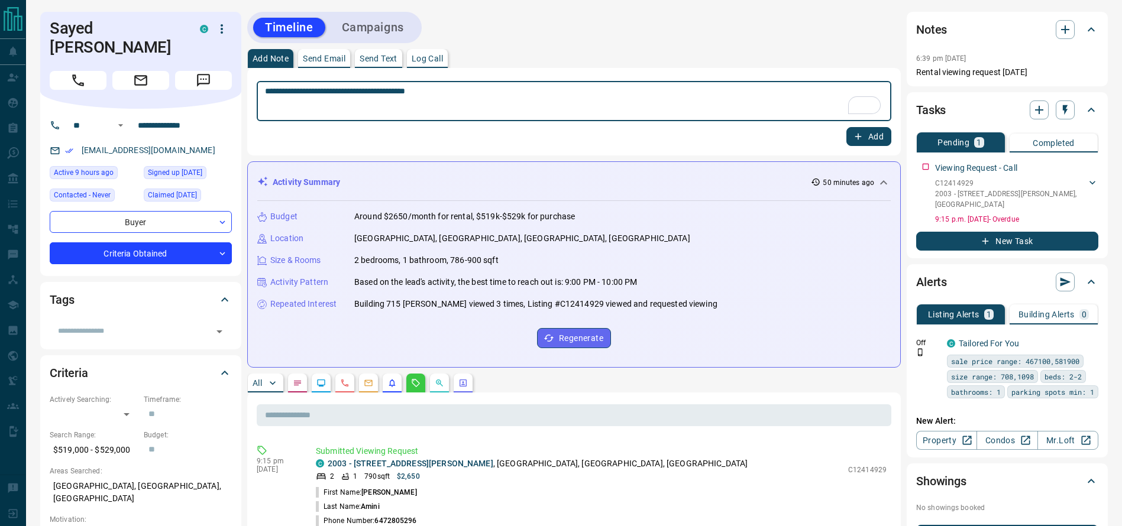
type textarea "**********"
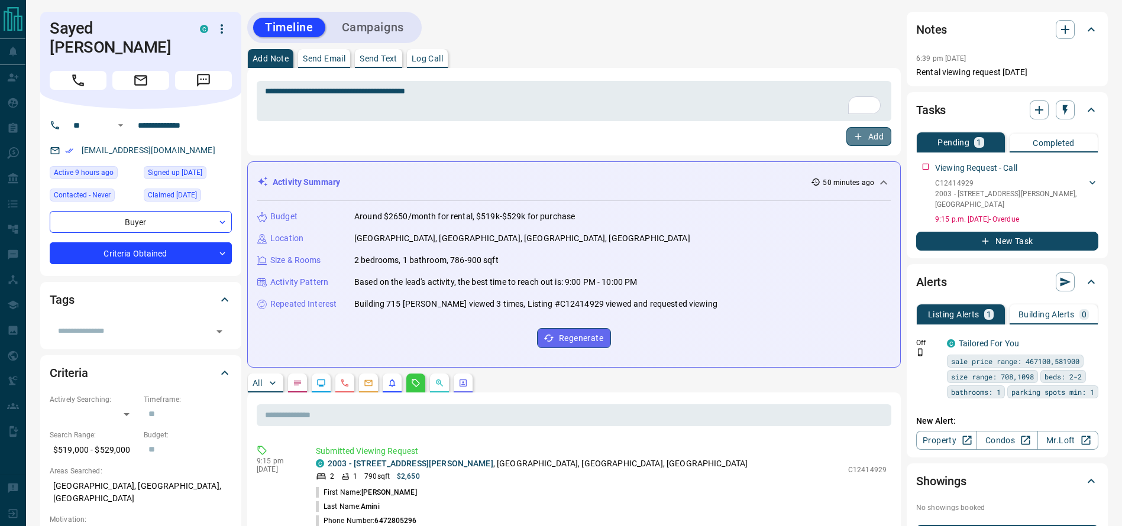
click at [863, 134] on icon "button" at bounding box center [858, 136] width 11 height 11
click at [51, 28] on h1 "Sayed [PERSON_NAME]" at bounding box center [116, 38] width 133 height 38
copy div "Sayed [PERSON_NAME]"
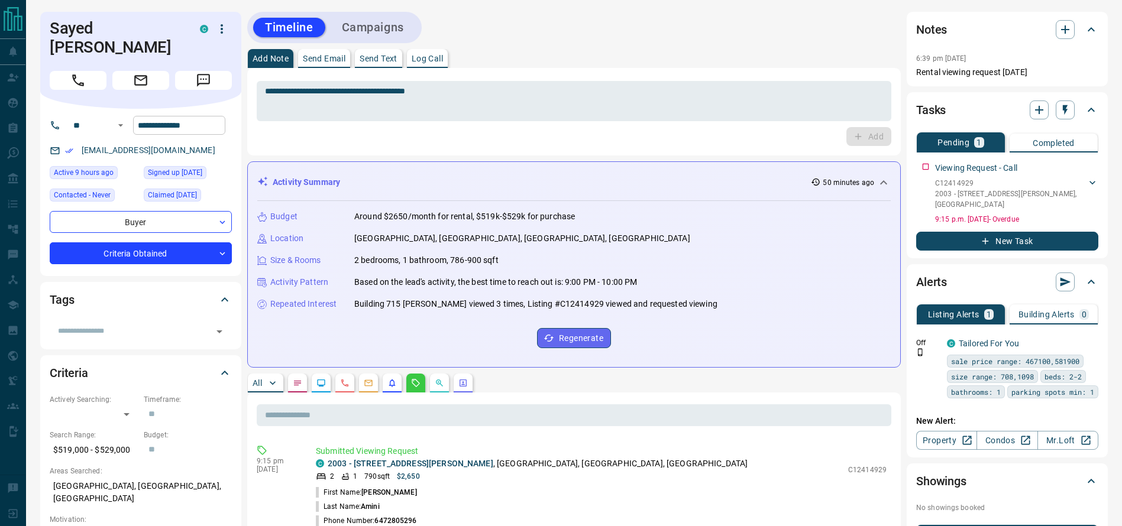
click at [200, 126] on input "**********" at bounding box center [179, 125] width 92 height 19
drag, startPoint x: 150, startPoint y: 33, endPoint x: 141, endPoint y: 33, distance: 8.9
click at [141, 33] on h1 "Sayed [PERSON_NAME]" at bounding box center [116, 38] width 133 height 38
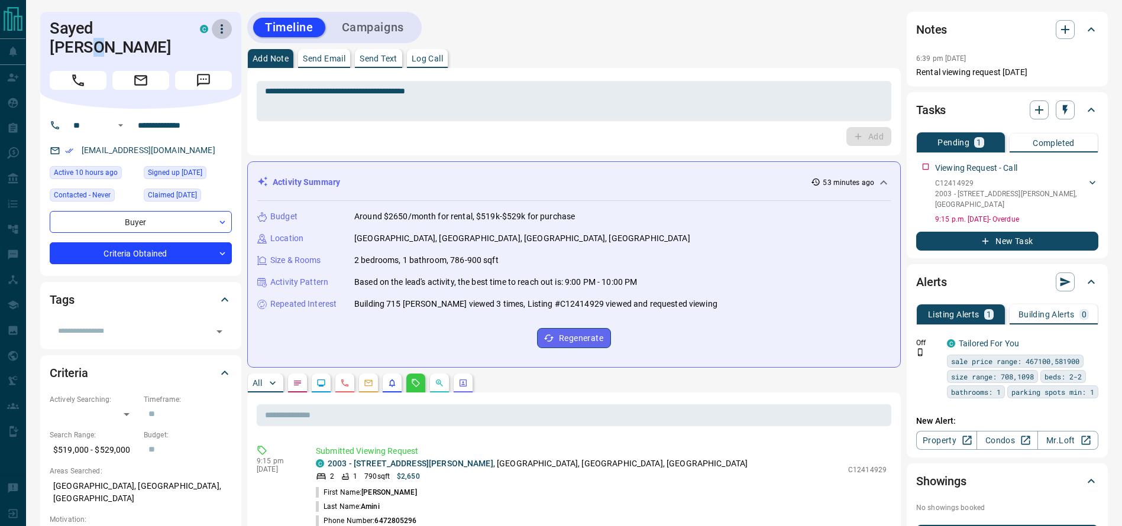
click at [224, 30] on icon "button" at bounding box center [222, 29] width 14 height 14
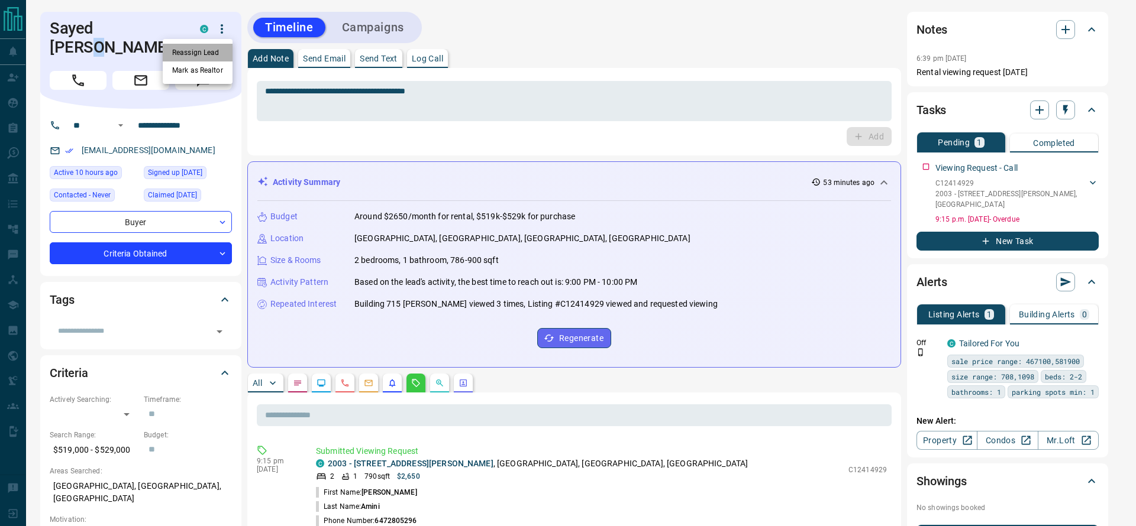
click at [206, 48] on li "Reassign Lead" at bounding box center [198, 53] width 70 height 18
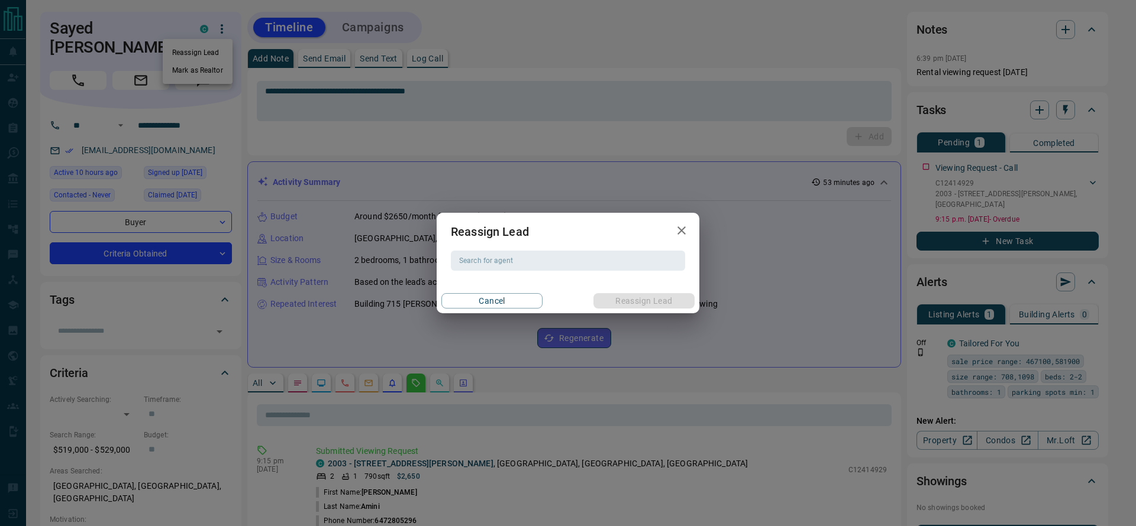
drag, startPoint x: 547, startPoint y: 175, endPoint x: 545, endPoint y: 169, distance: 6.6
click at [545, 169] on div "Reassign Lead Search for agent Search for agent Cancel Reassign Lead" at bounding box center [568, 263] width 1136 height 526
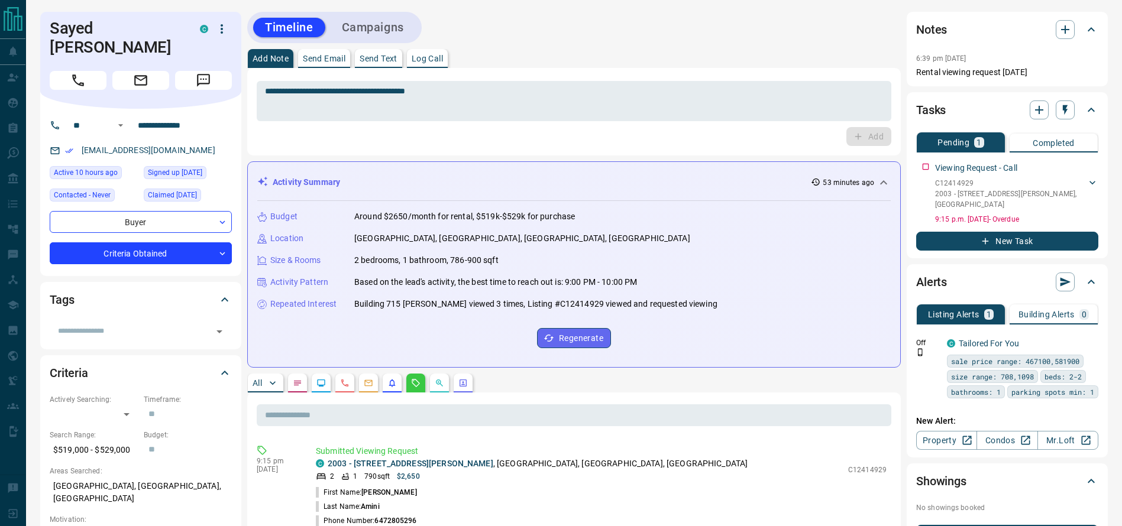
click at [302, 384] on icon "Notes" at bounding box center [297, 383] width 9 height 9
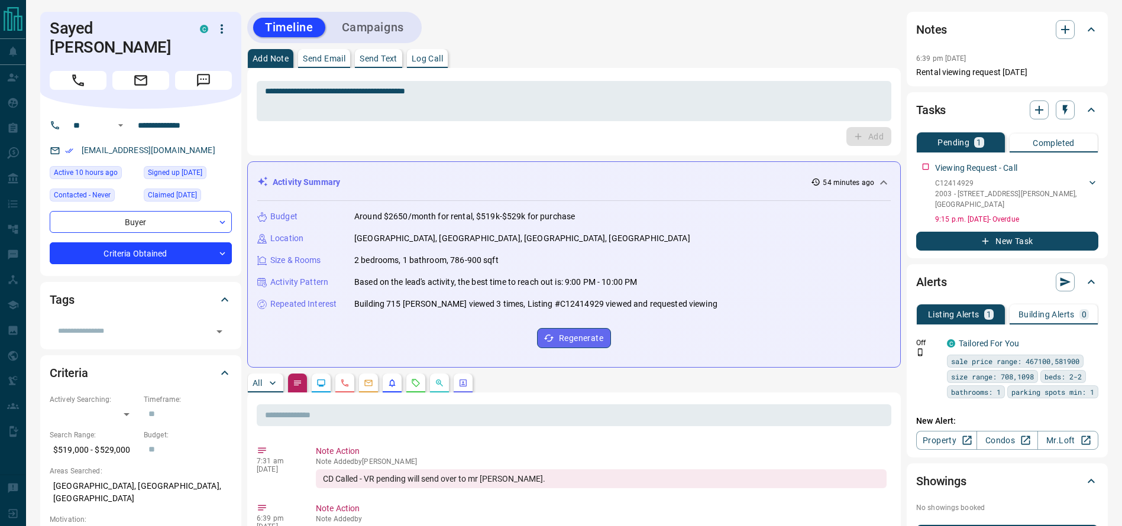
click at [232, 20] on div "Sayed [PERSON_NAME]" at bounding box center [140, 60] width 201 height 97
click at [231, 20] on div "C" at bounding box center [216, 29] width 32 height 20
click at [222, 25] on icon "button" at bounding box center [222, 29] width 14 height 14
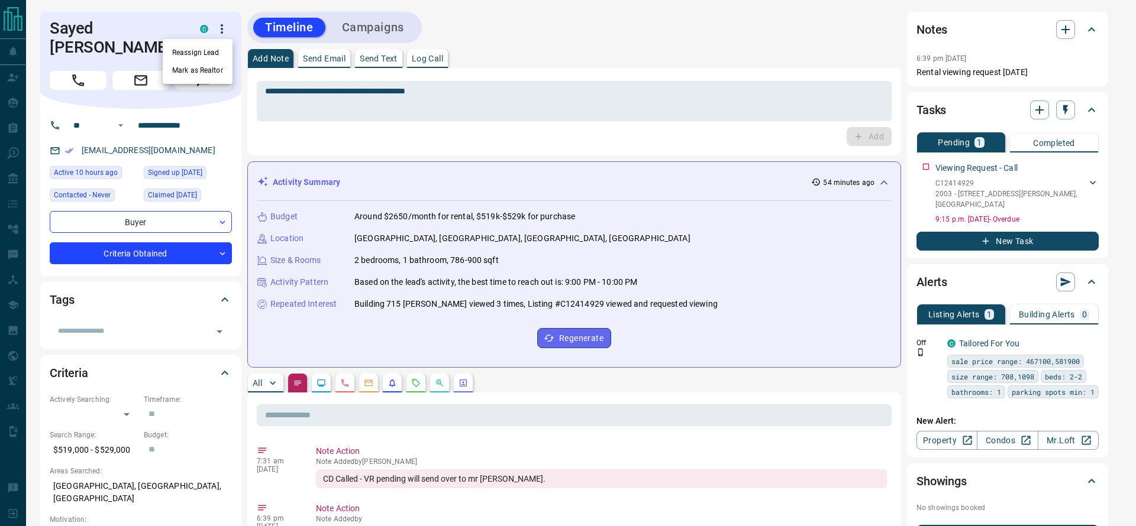
click at [187, 55] on li "Reassign Lead" at bounding box center [198, 53] width 70 height 18
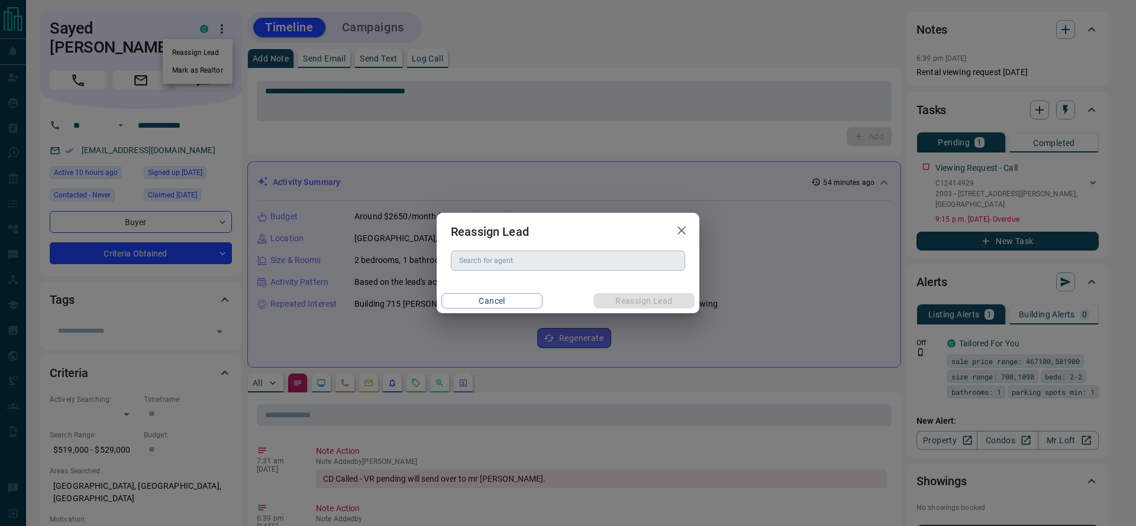
click at [567, 264] on input "Search for agent" at bounding box center [566, 260] width 225 height 13
type input "********"
click at [686, 224] on icon "button" at bounding box center [681, 231] width 14 height 14
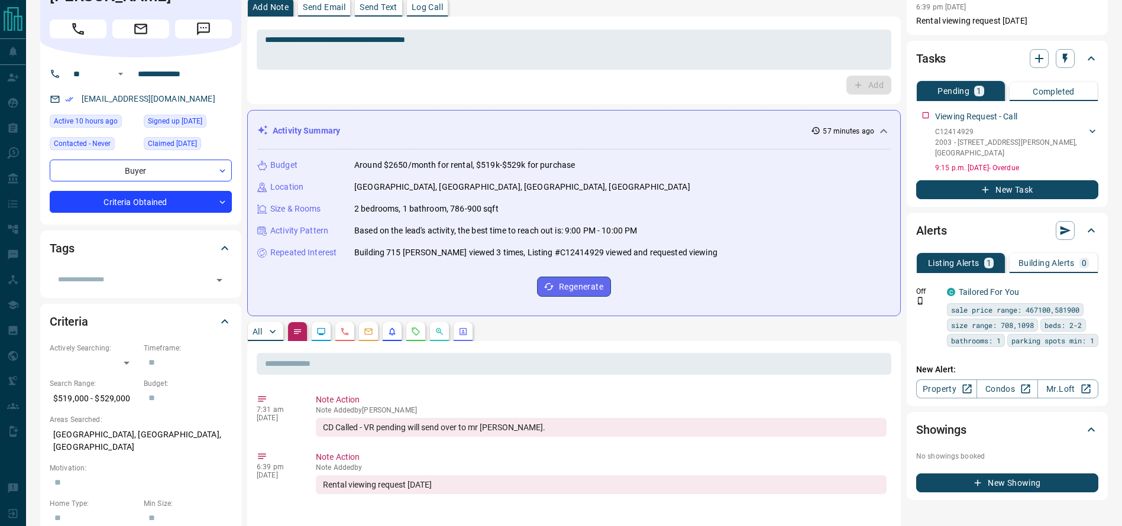
scroll to position [60, 0]
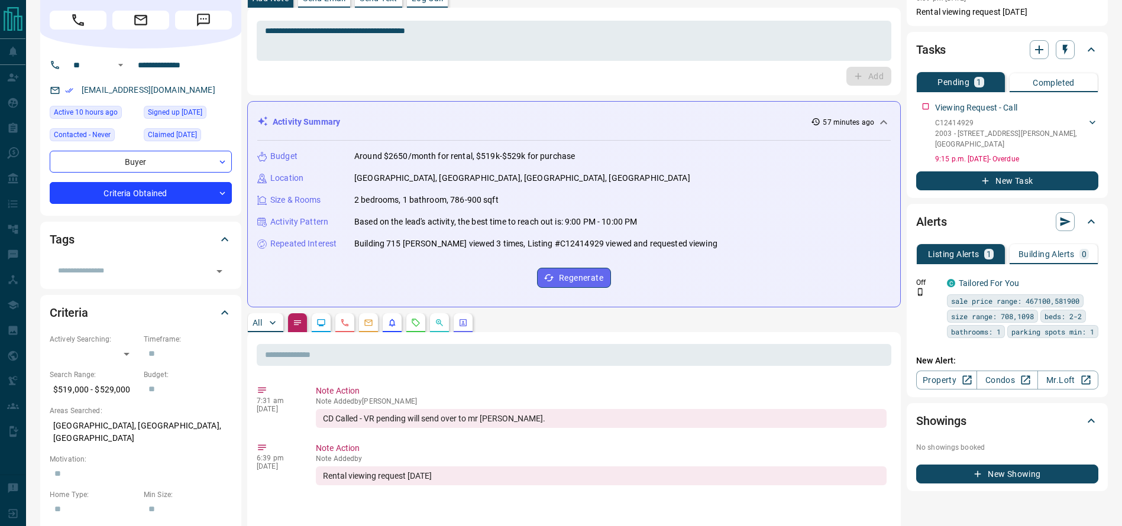
click at [428, 321] on div "All" at bounding box center [574, 323] width 654 height 19
click at [424, 323] on button "button" at bounding box center [415, 323] width 19 height 19
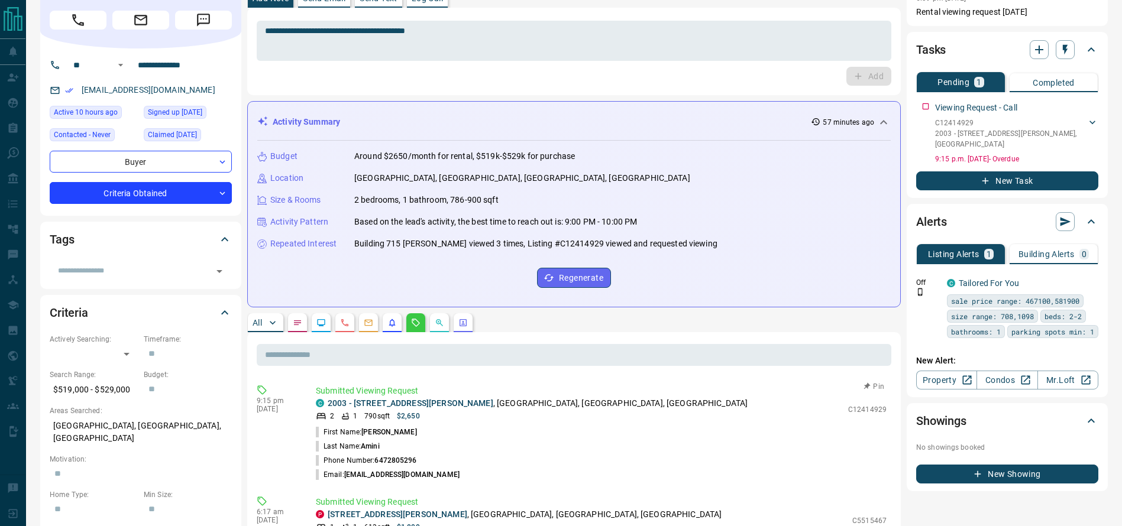
click at [484, 406] on p "2003 - [STREET_ADDRESS][PERSON_NAME]" at bounding box center [538, 404] width 420 height 12
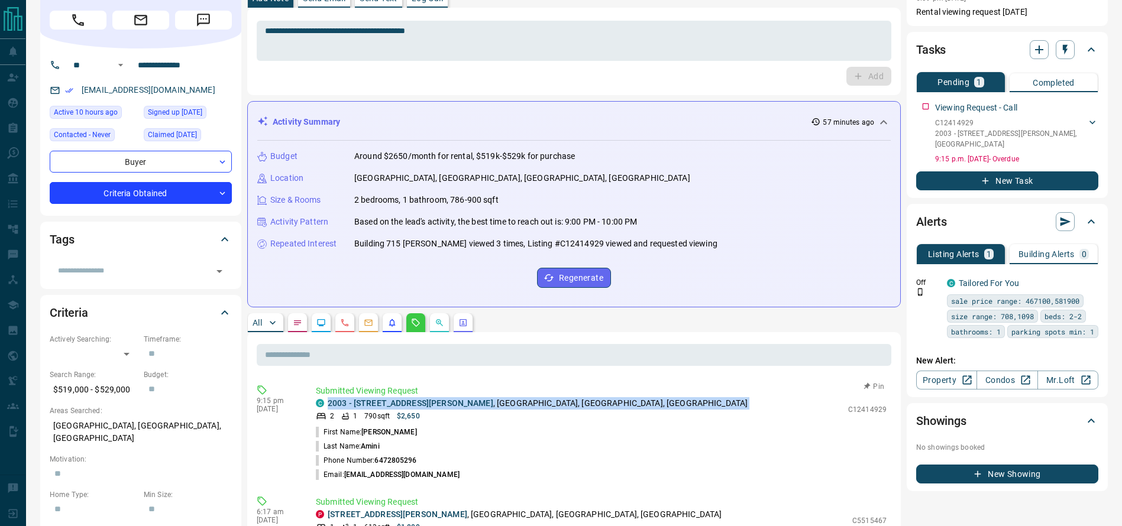
click at [484, 406] on p "2003 - [STREET_ADDRESS][PERSON_NAME]" at bounding box center [538, 404] width 420 height 12
copy div "2003 - [STREET_ADDRESS][PERSON_NAME]"
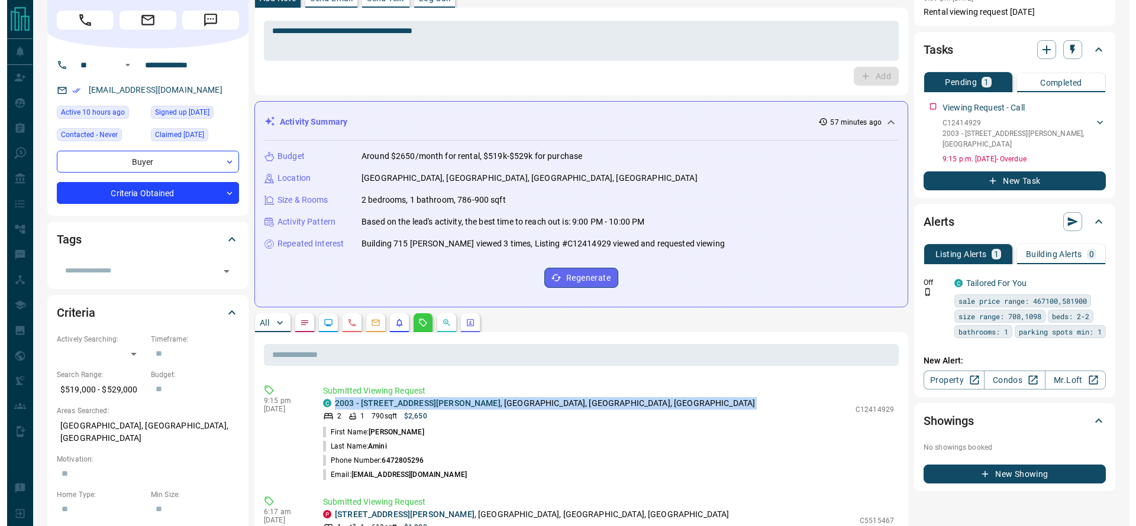
scroll to position [0, 0]
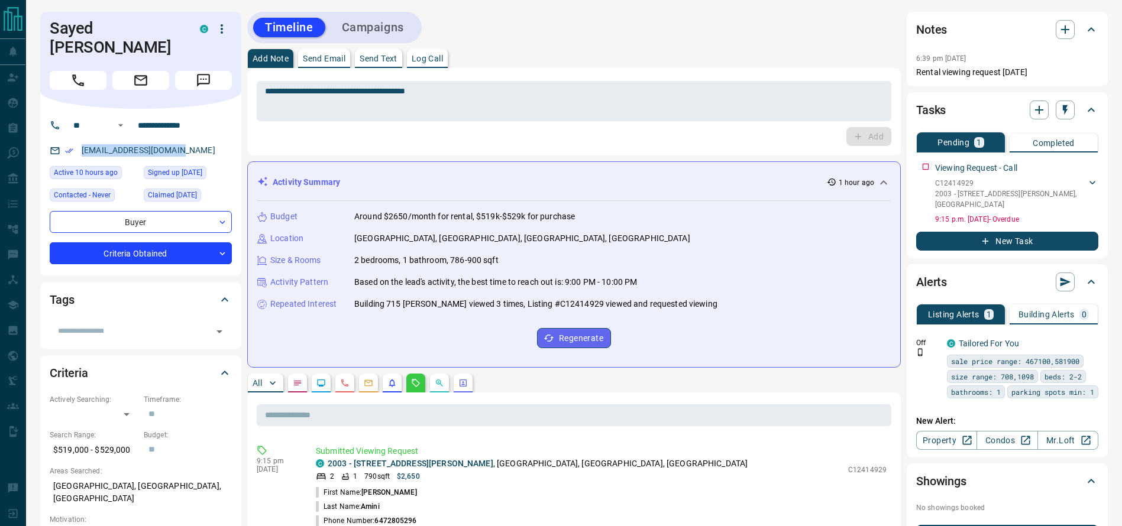
drag, startPoint x: 196, startPoint y: 143, endPoint x: 70, endPoint y: 147, distance: 126.0
click at [71, 147] on div "[EMAIL_ADDRESS][DOMAIN_NAME]" at bounding box center [141, 151] width 182 height 20
copy link "[EMAIL_ADDRESS][DOMAIN_NAME]"
click at [230, 28] on button "button" at bounding box center [222, 29] width 20 height 20
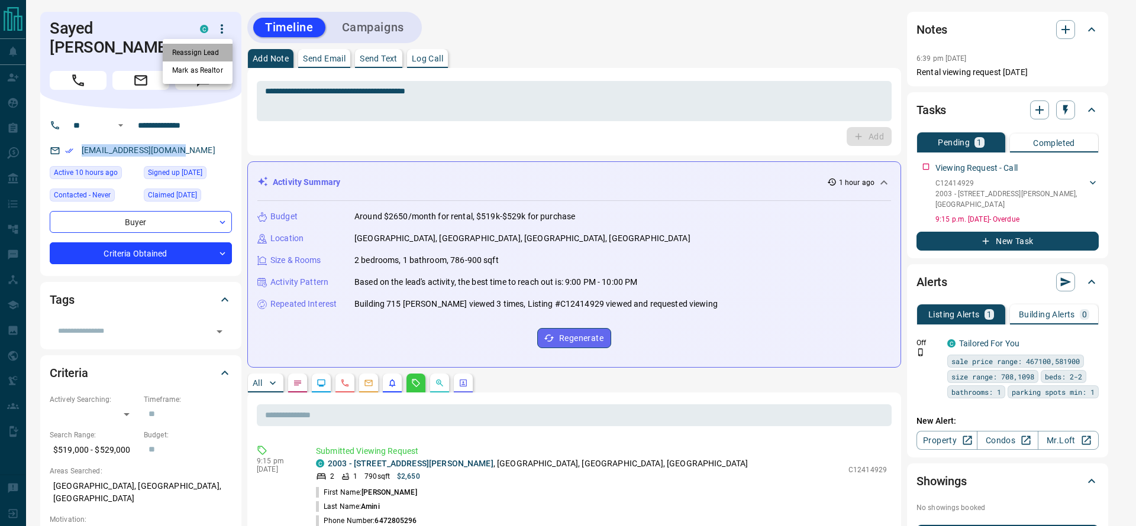
click at [201, 51] on li "Reassign Lead" at bounding box center [198, 53] width 70 height 18
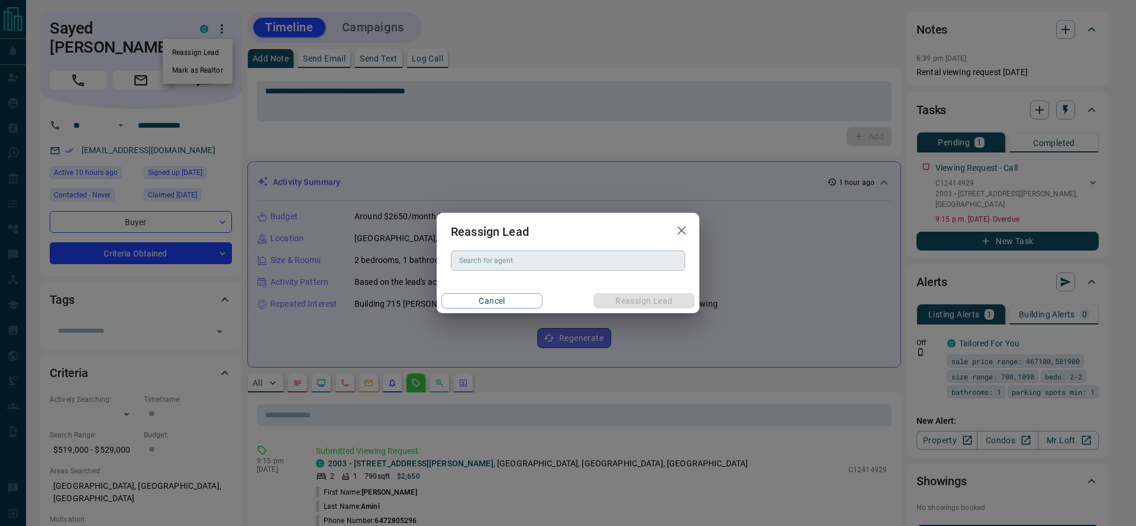
click at [614, 256] on input "Search for agent" at bounding box center [566, 260] width 225 height 13
type input "*"
click at [531, 282] on li "[PERSON_NAME]" at bounding box center [568, 285] width 234 height 18
type input "********"
click at [644, 305] on button "Reassign Lead" at bounding box center [643, 300] width 101 height 15
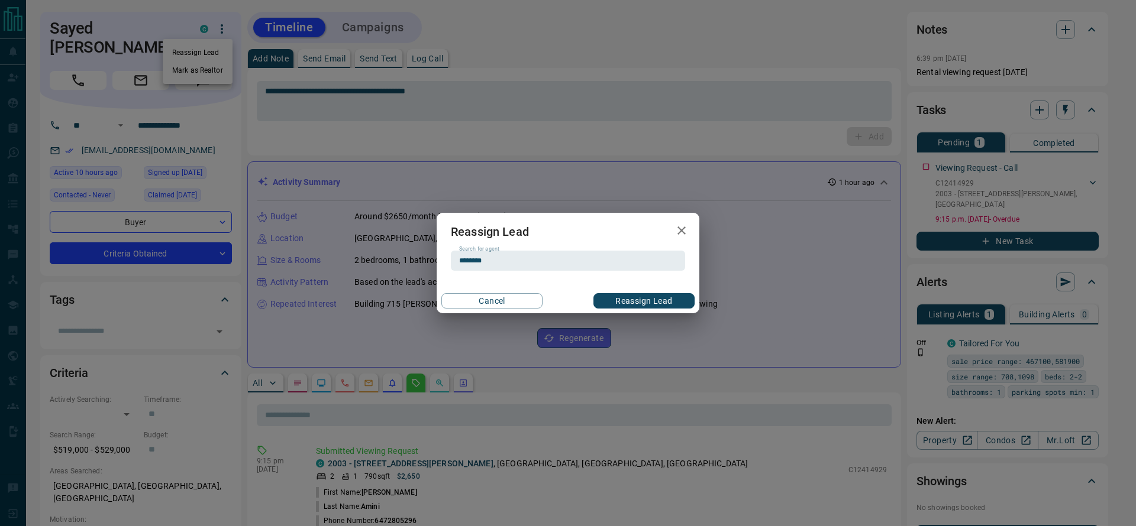
click at [645, 305] on button "Reassign Lead" at bounding box center [643, 300] width 101 height 15
